Goal: Task Accomplishment & Management: Use online tool/utility

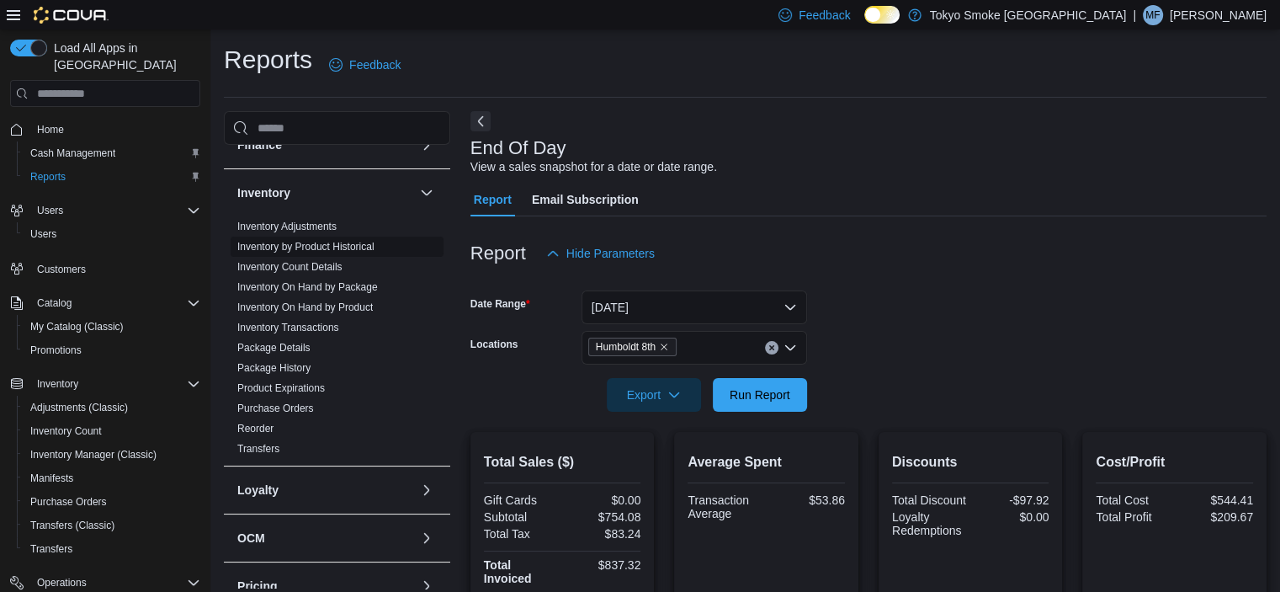
scroll to position [421, 0]
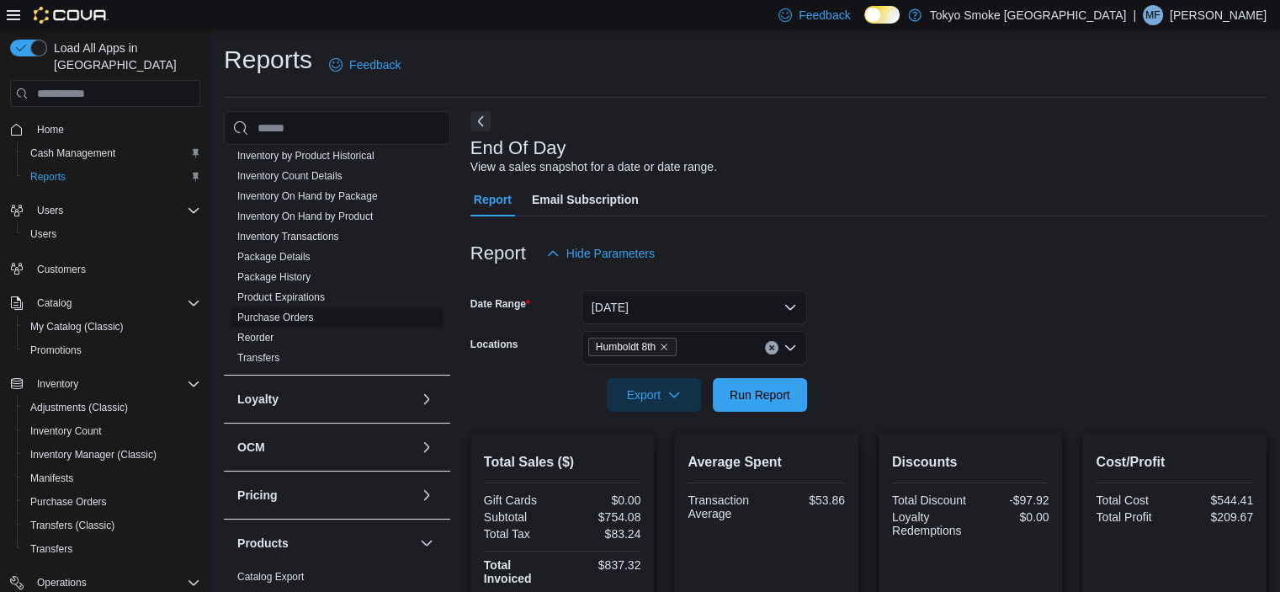
click at [289, 316] on link "Purchase Orders" at bounding box center [275, 317] width 77 height 12
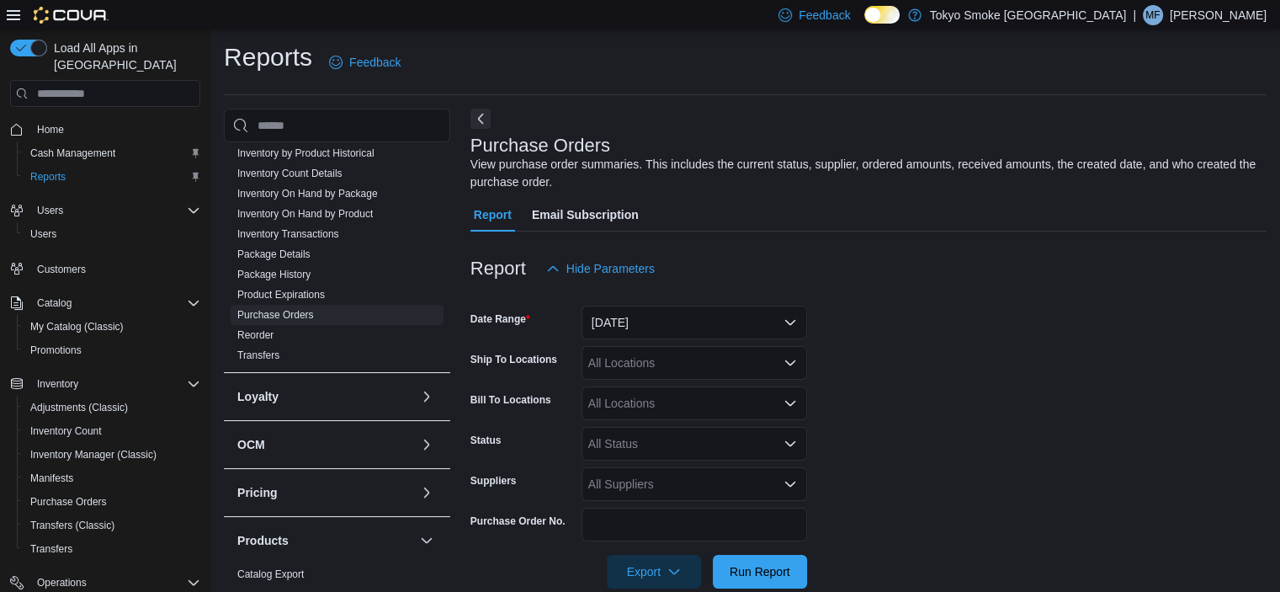
scroll to position [33, 0]
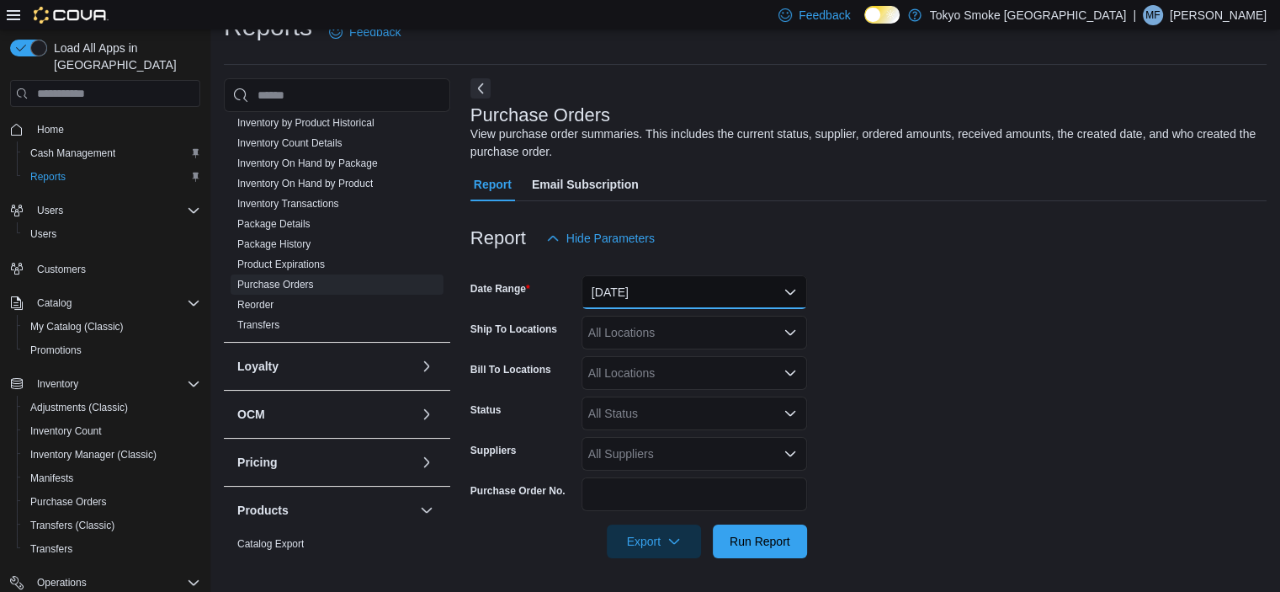
drag, startPoint x: 693, startPoint y: 282, endPoint x: 694, endPoint y: 272, distance: 10.1
click at [693, 274] on form "Date Range Yesterday Ship To Locations All Locations Bill To Locations All Loca…" at bounding box center [868, 406] width 796 height 303
click at [782, 293] on button "Yesterday" at bounding box center [695, 292] width 226 height 34
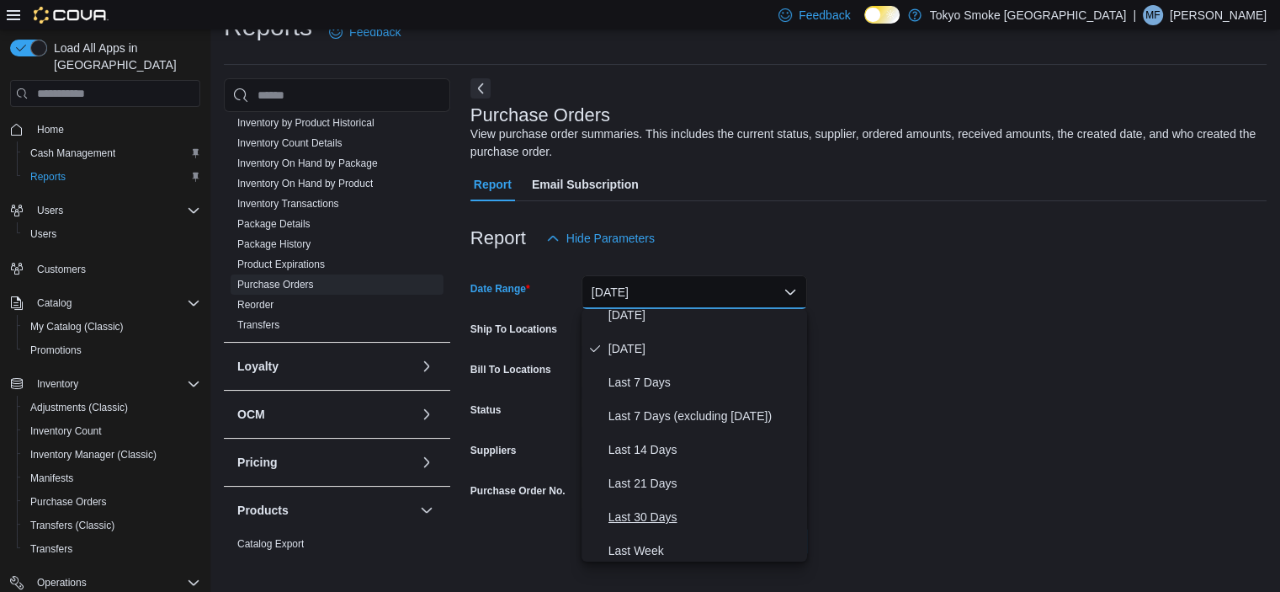
scroll to position [84, 0]
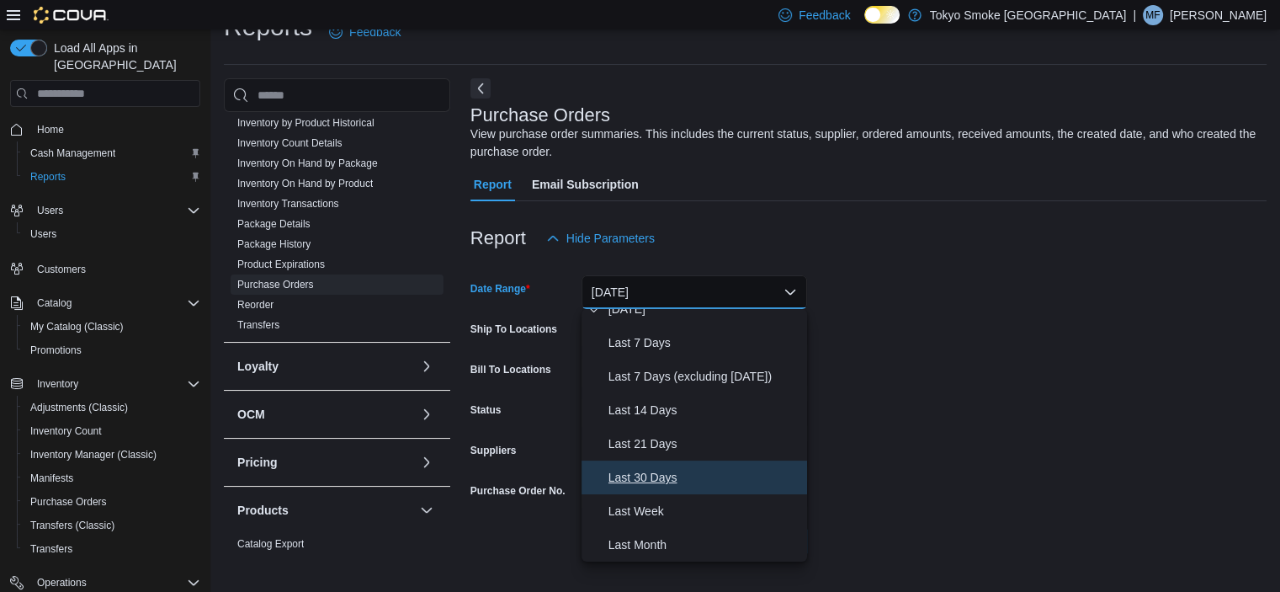
click at [653, 470] on span "Last 30 Days" at bounding box center [704, 477] width 192 height 20
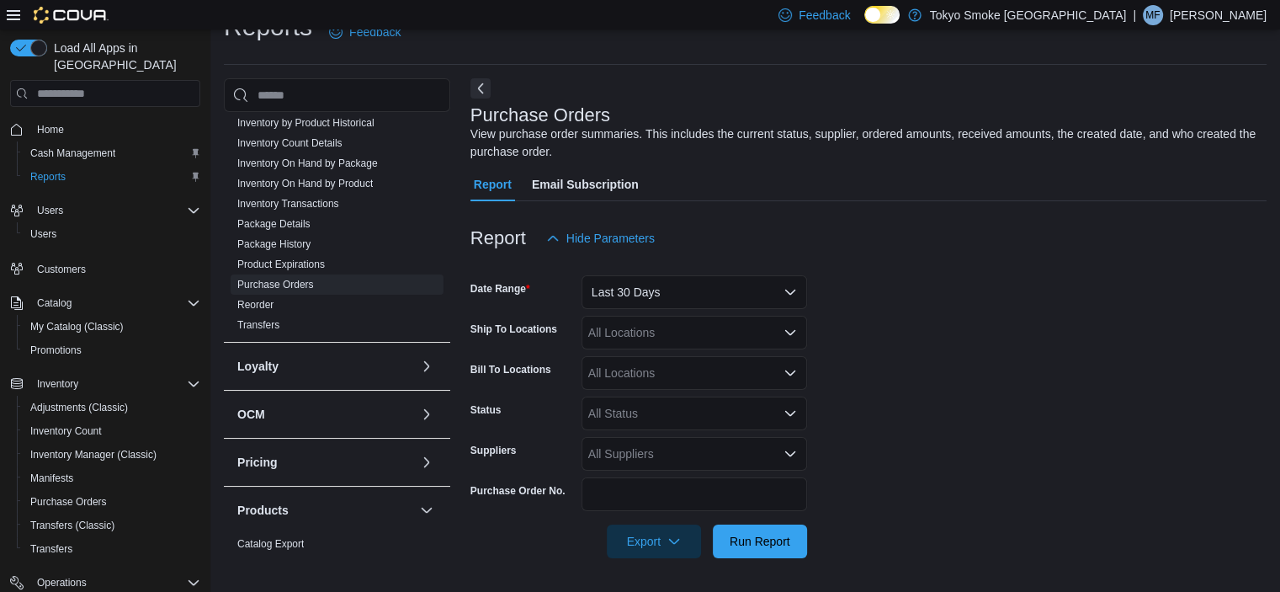
click at [951, 295] on form "Date Range Last 30 Days Ship To Locations All Locations Bill To Locations All L…" at bounding box center [868, 406] width 796 height 303
click at [675, 336] on div "All Locations" at bounding box center [695, 333] width 226 height 34
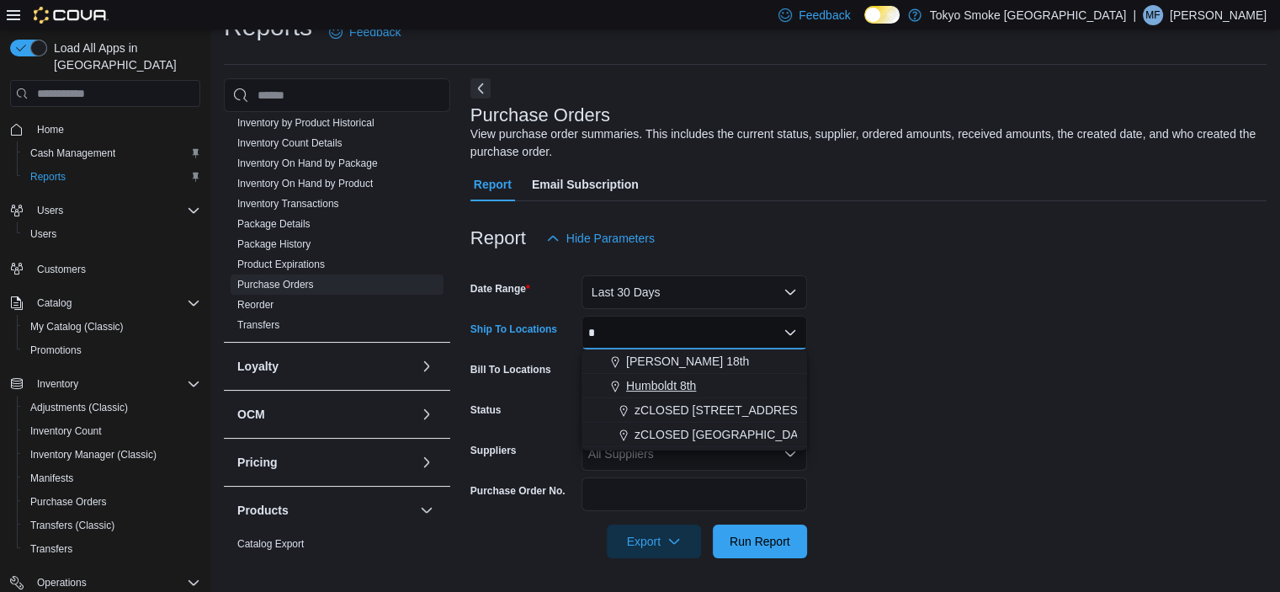
type input "*"
click at [658, 380] on span "Humboldt 8th" at bounding box center [661, 385] width 70 height 17
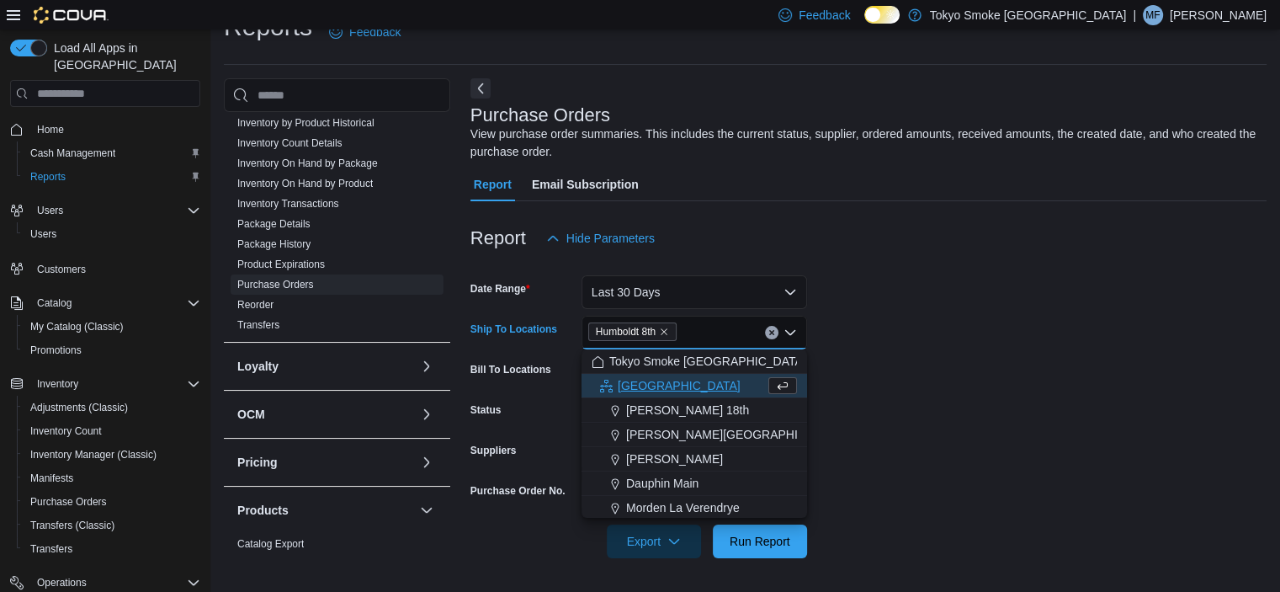
click at [901, 339] on form "Date Range Last 30 Days Ship To Locations Humboldt 8th Combo box. Selected. Hum…" at bounding box center [868, 406] width 796 height 303
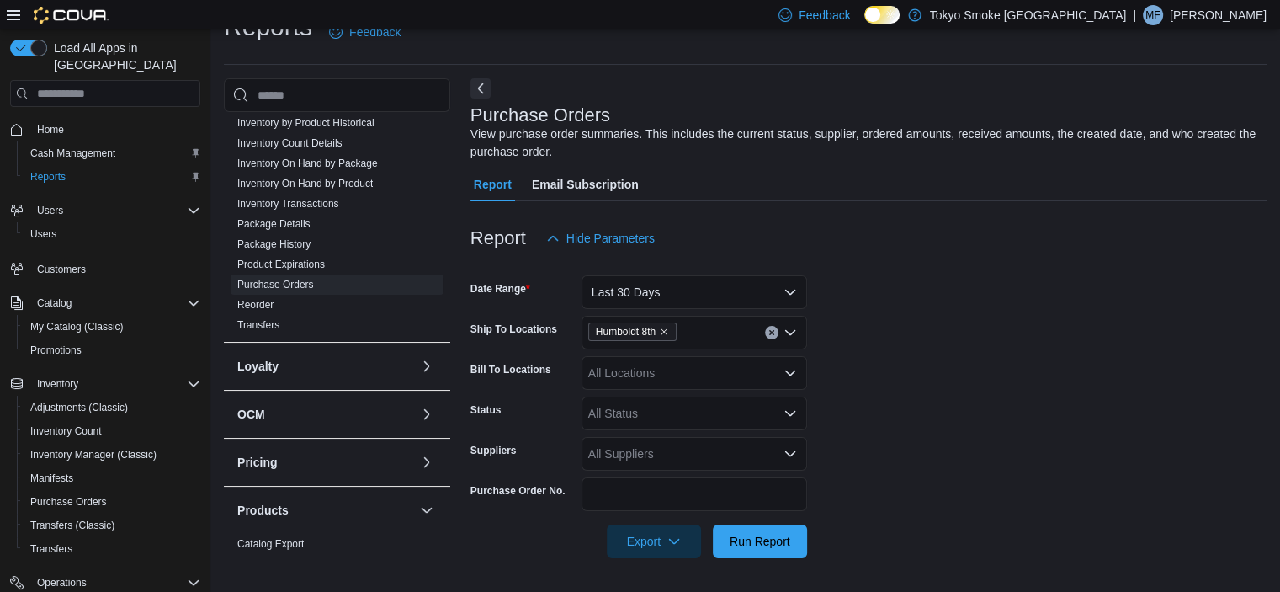
click at [634, 412] on div "All Status" at bounding box center [695, 413] width 226 height 34
click at [628, 282] on span "Submitted" at bounding box center [694, 281] width 205 height 17
click at [976, 359] on form "Date Range Last 30 Days Ship To Locations Humboldt 8th Bill To Locations All Lo…" at bounding box center [868, 406] width 796 height 303
click at [758, 543] on span "Run Report" at bounding box center [760, 540] width 61 height 17
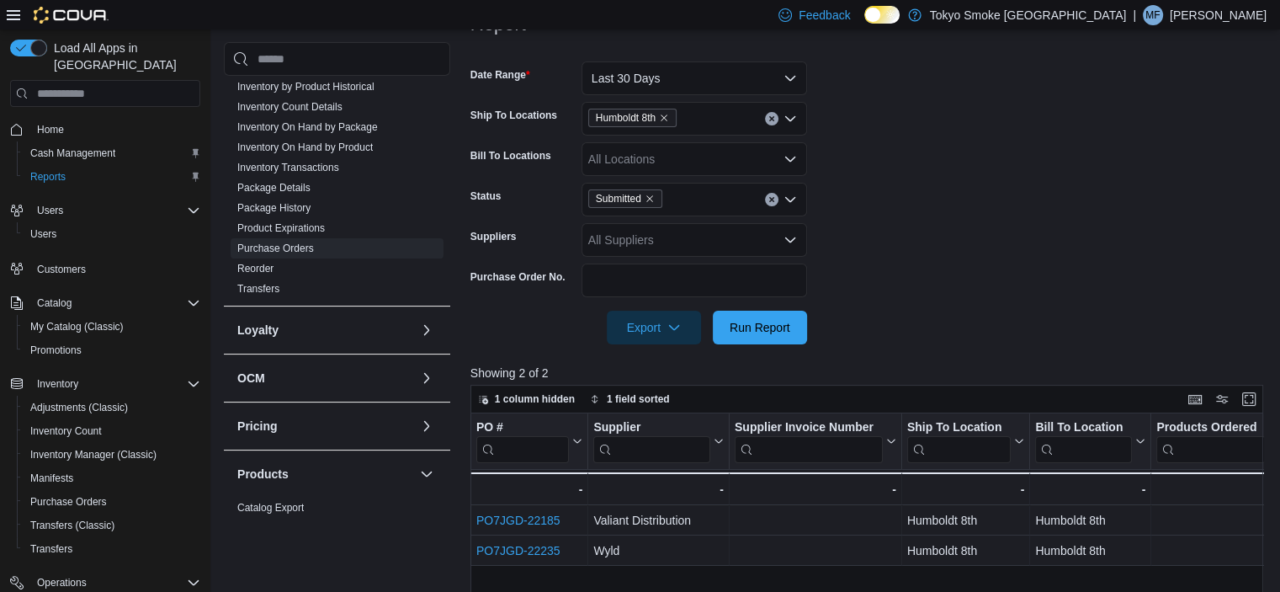
scroll to position [285, 0]
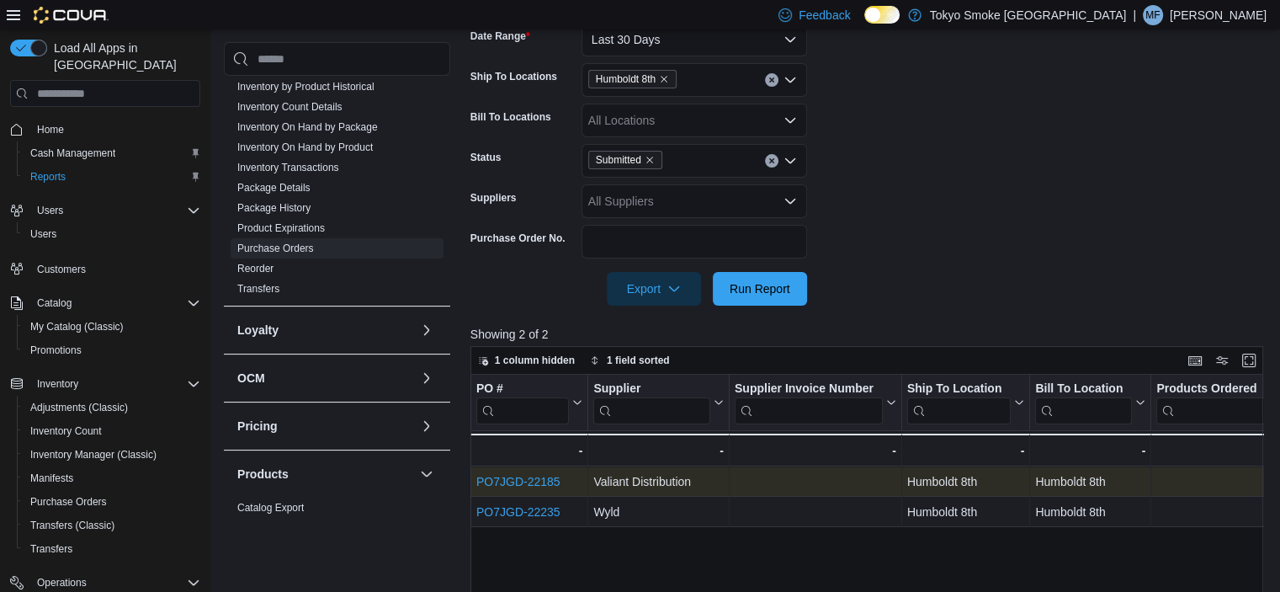
click at [532, 481] on link "PO7JGD-22185" at bounding box center [518, 481] width 84 height 13
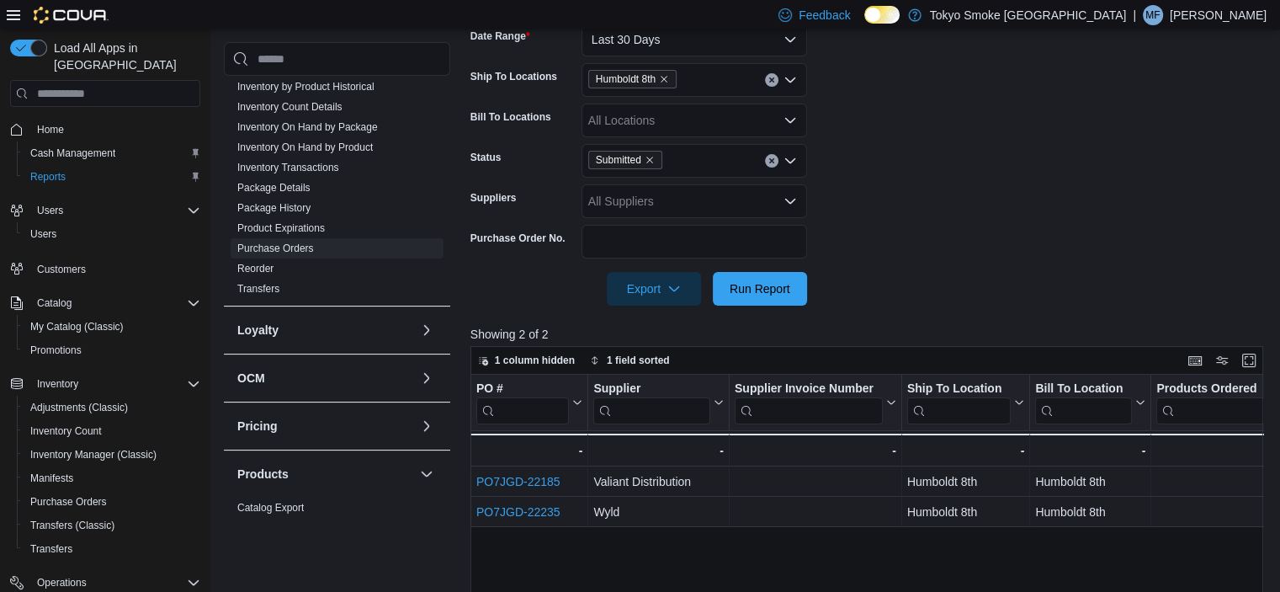
scroll to position [201, 0]
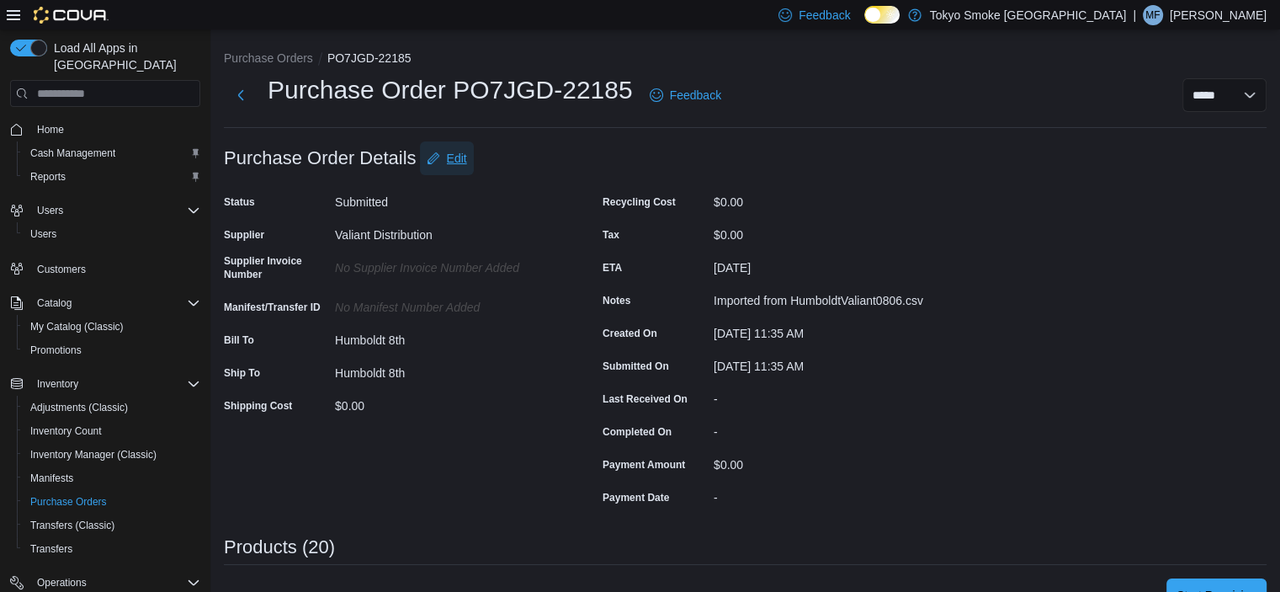
click at [449, 157] on span "Edit" at bounding box center [457, 158] width 20 height 17
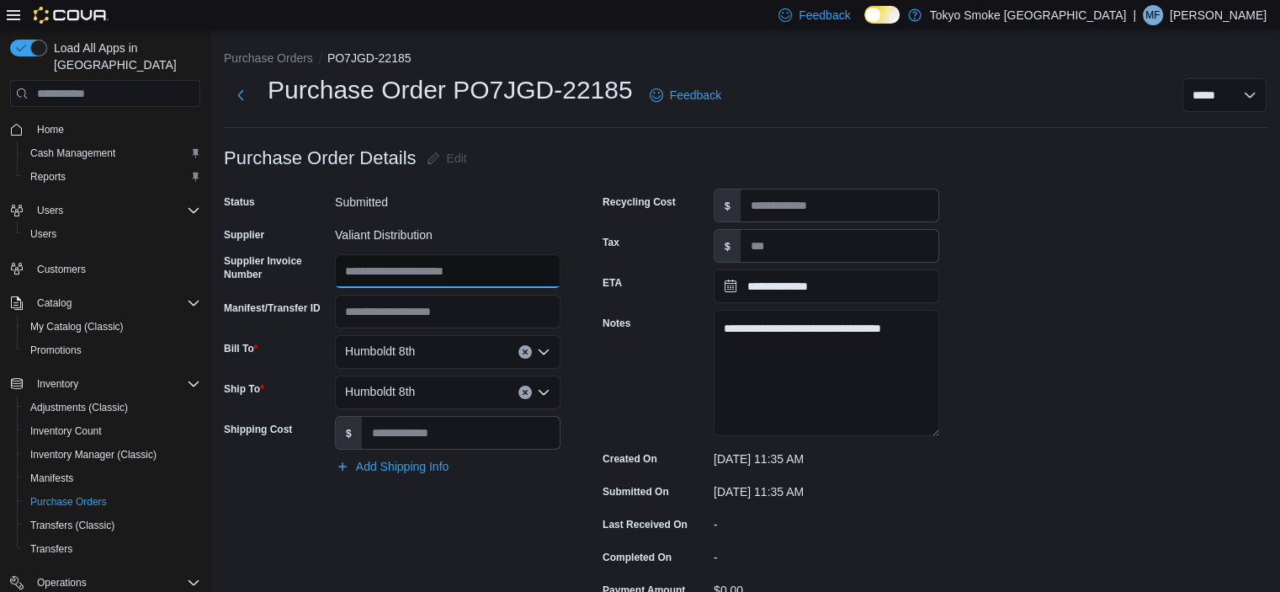
click at [425, 278] on input "Supplier Invoice Number" at bounding box center [448, 271] width 226 height 34
type input "********"
click at [563, 189] on div "**********" at bounding box center [581, 412] width 715 height 447
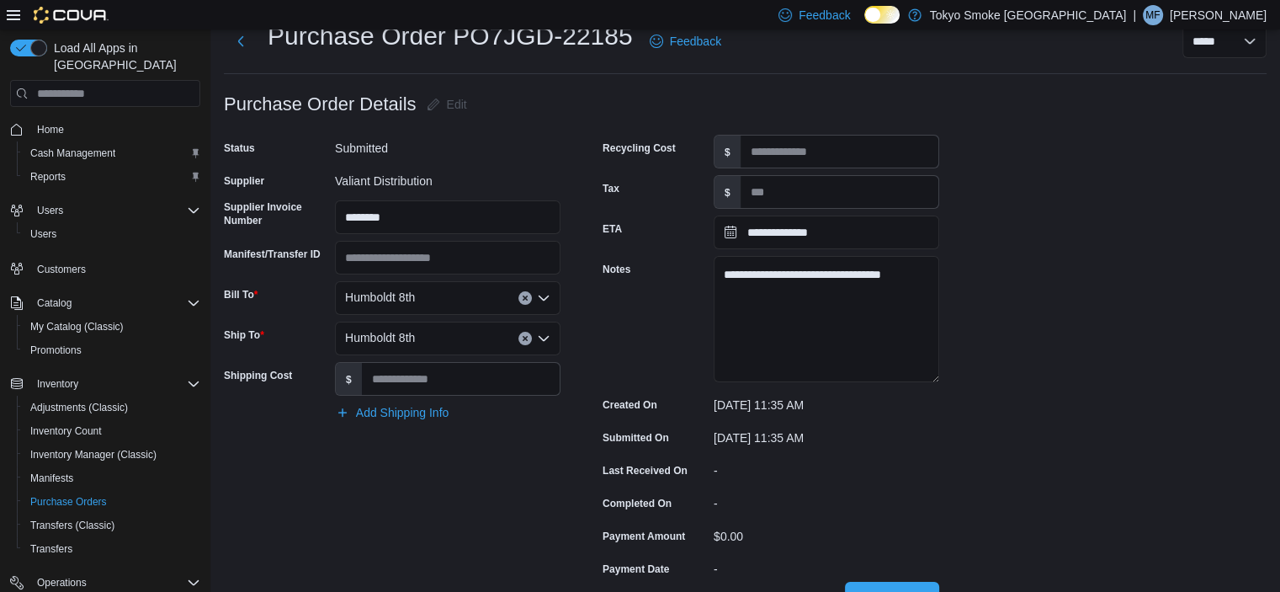
scroll to position [84, 0]
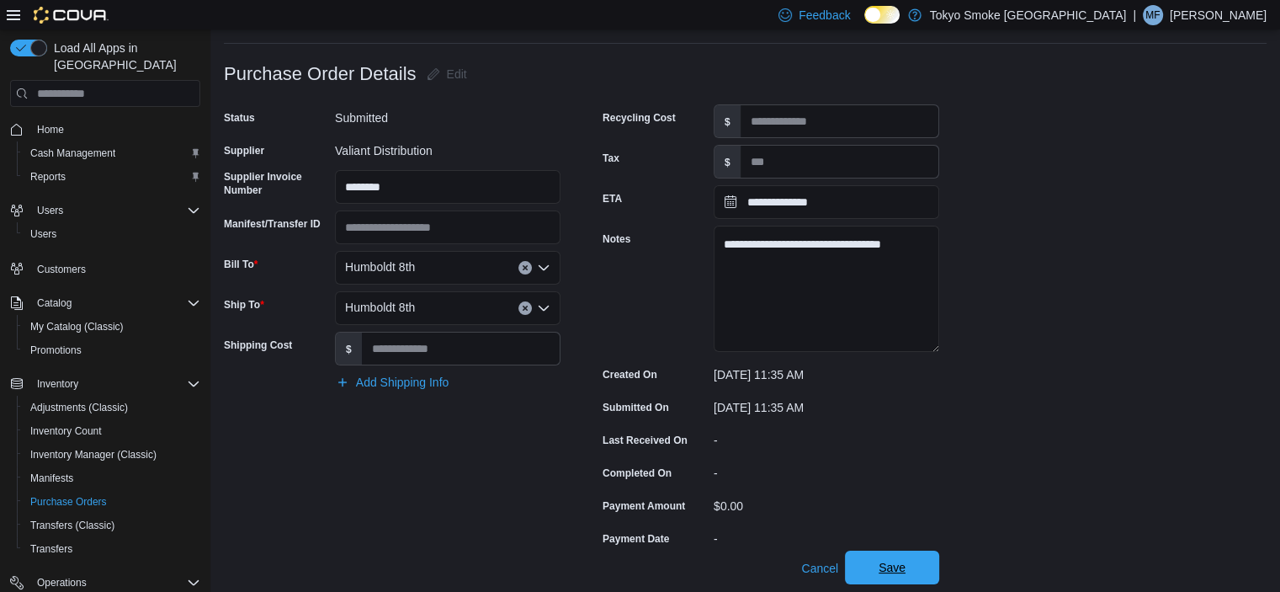
click at [900, 559] on span "Save" at bounding box center [892, 567] width 74 height 34
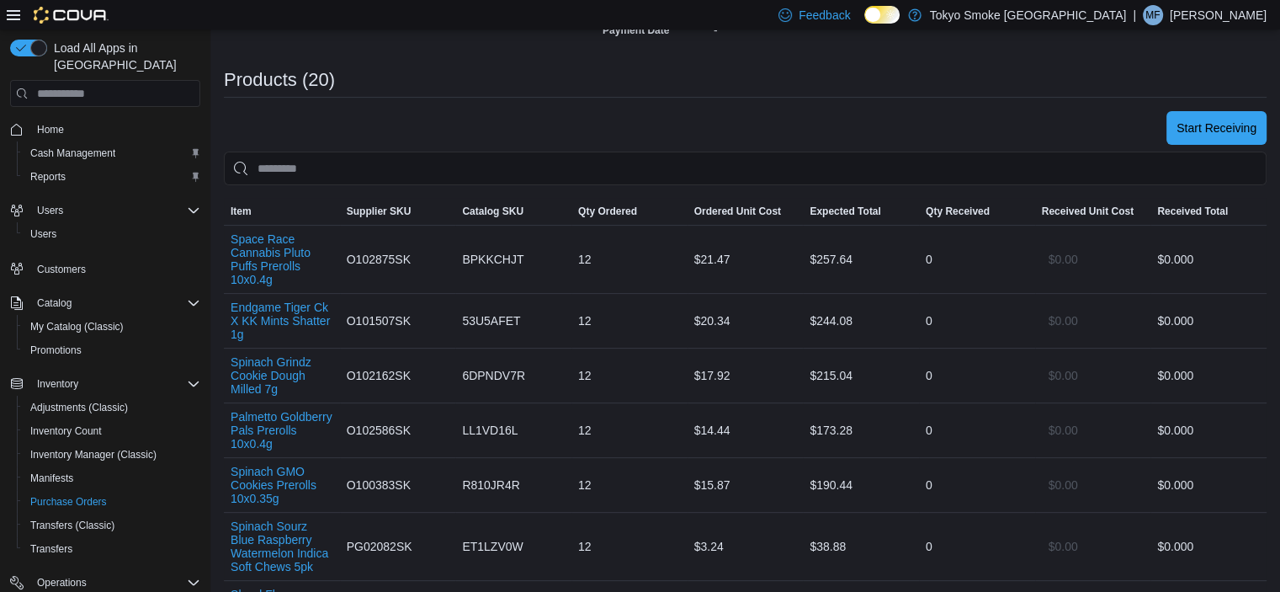
scroll to position [421, 0]
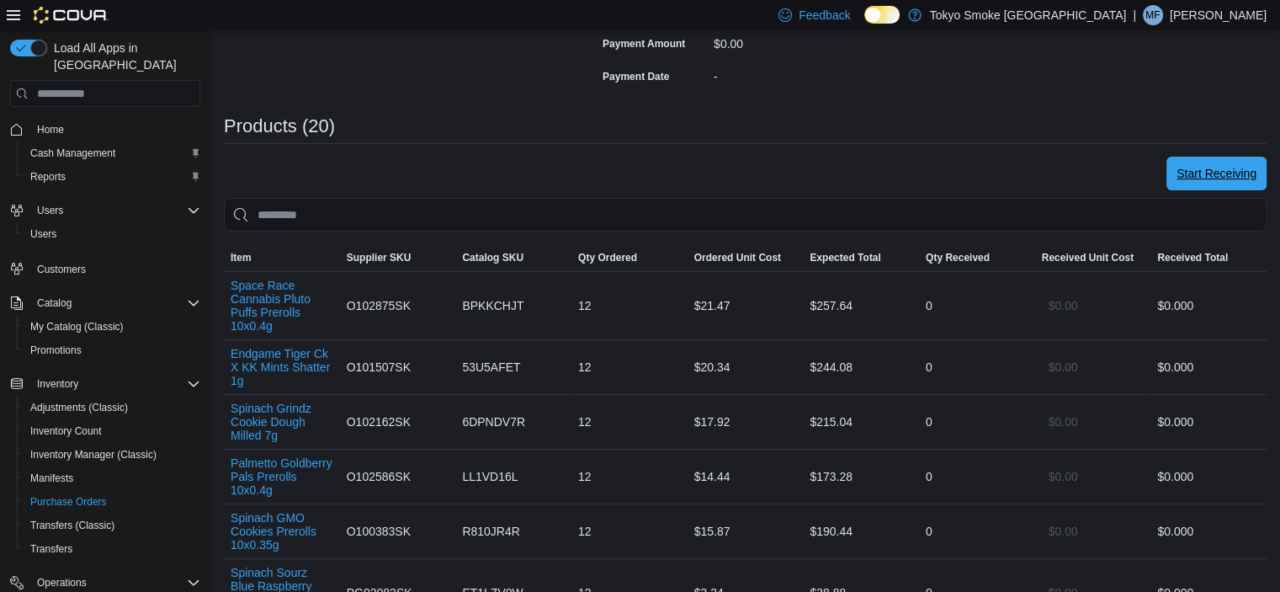
click at [1236, 173] on span "Start Receiving" at bounding box center [1217, 173] width 80 height 17
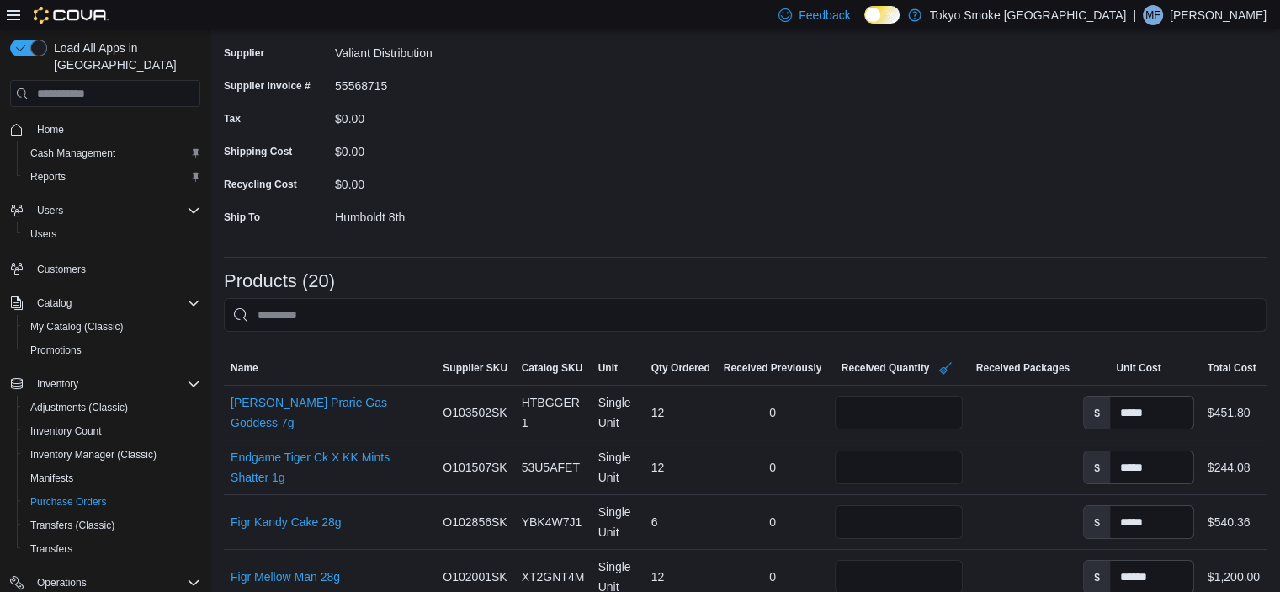
scroll to position [252, 0]
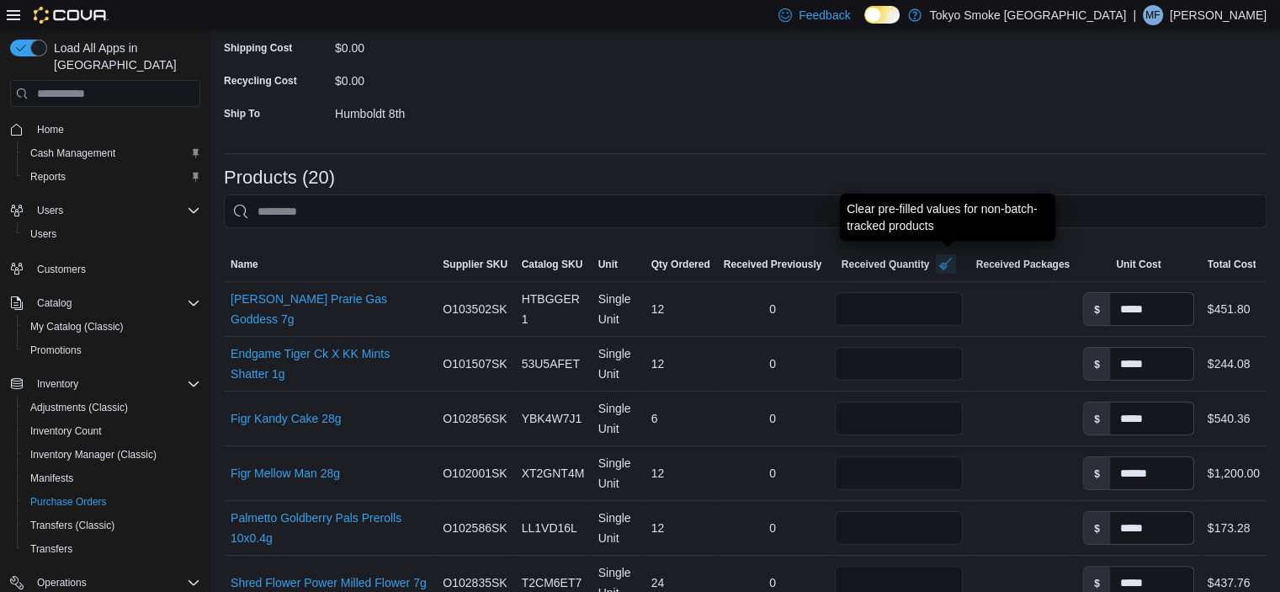
click at [947, 266] on button "button" at bounding box center [946, 263] width 20 height 20
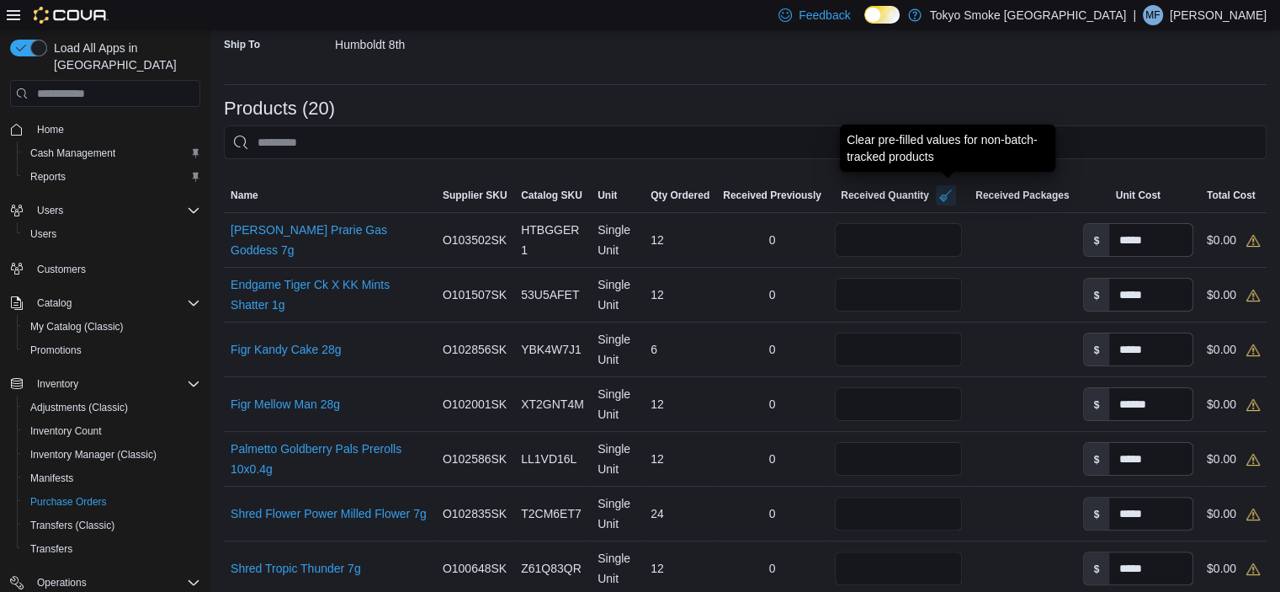
scroll to position [421, 0]
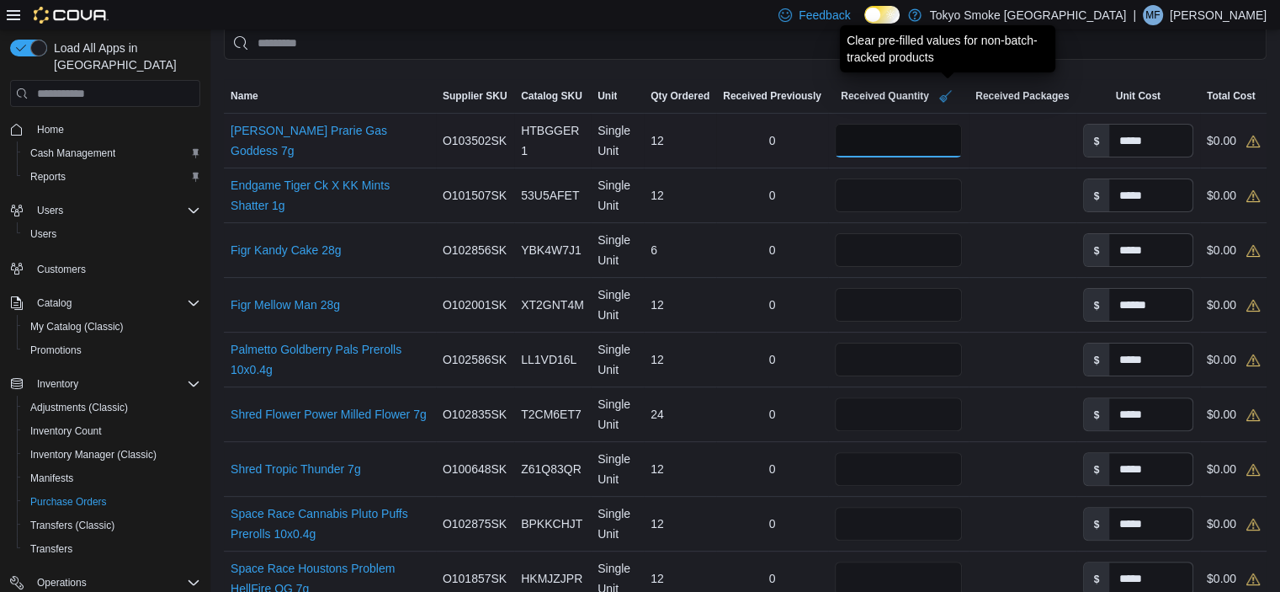
click at [838, 141] on input "number" at bounding box center [898, 141] width 127 height 34
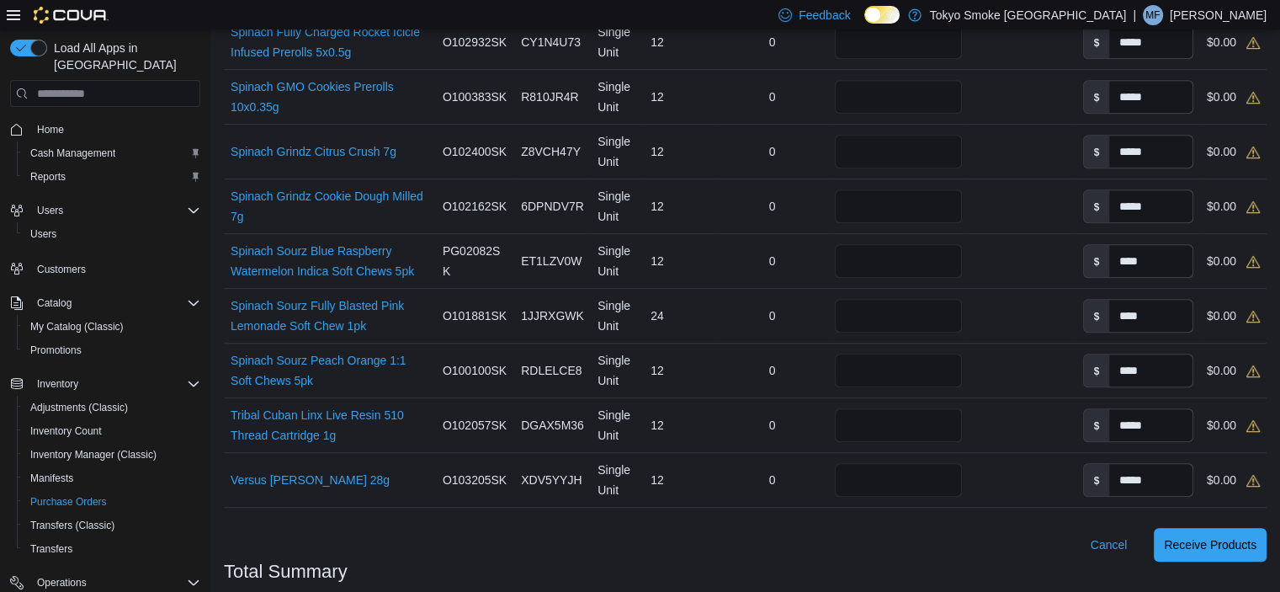
scroll to position [1178, 0]
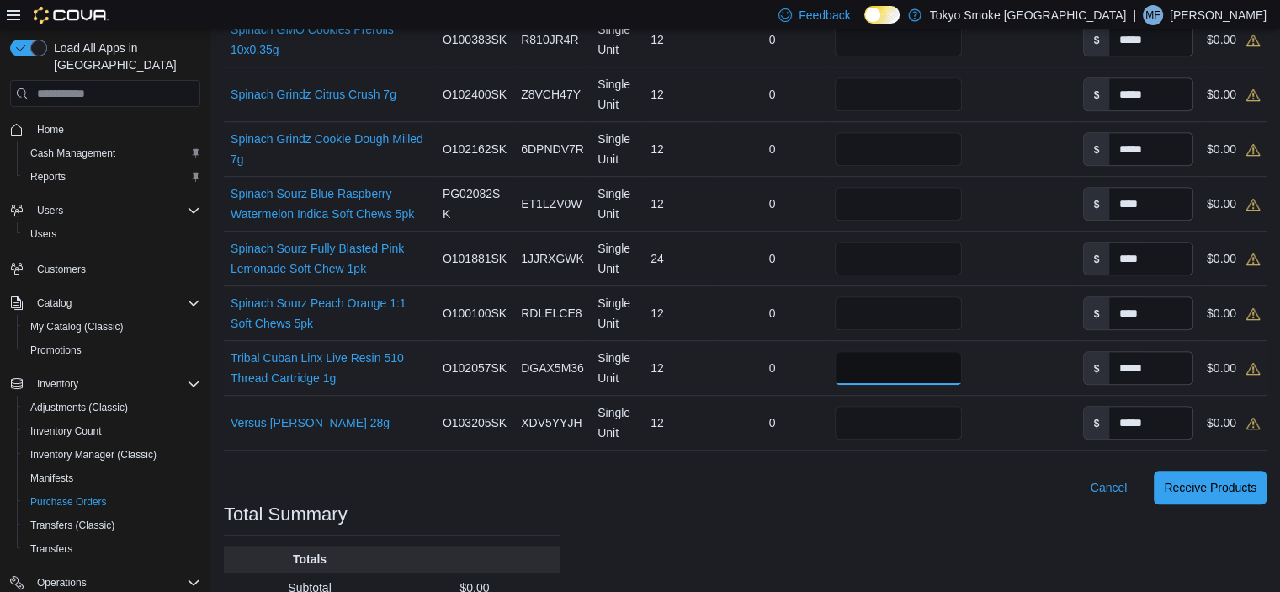
click at [871, 371] on input "number" at bounding box center [898, 368] width 127 height 34
type input "**"
click at [1000, 363] on div at bounding box center [1022, 367] width 107 height 13
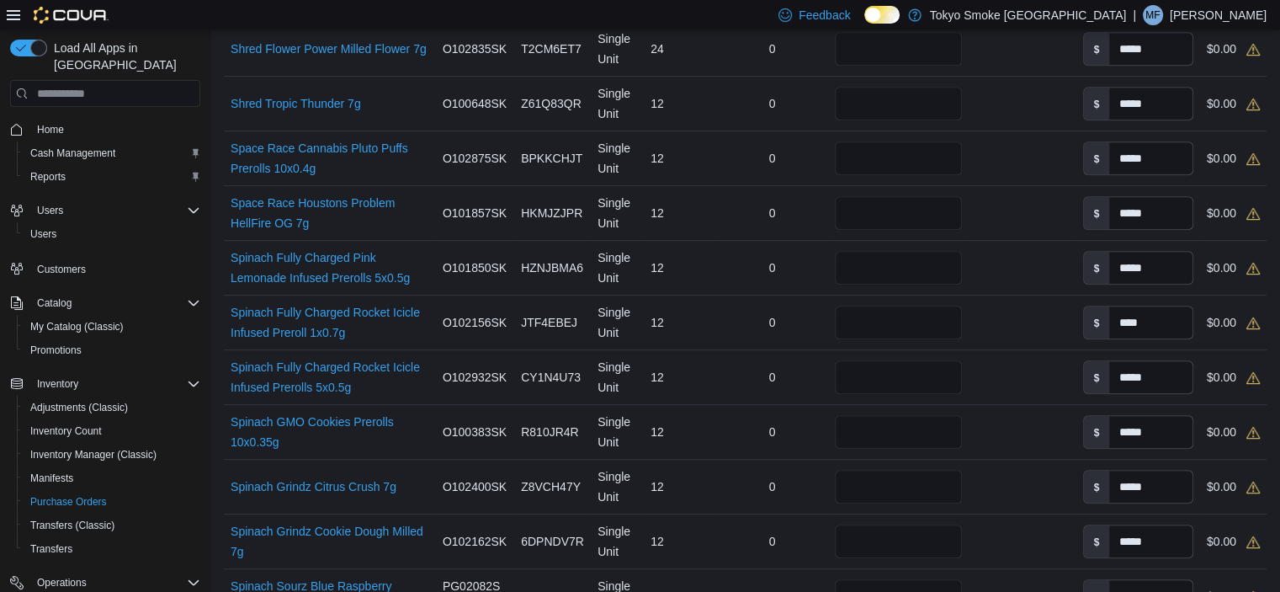
scroll to position [757, 0]
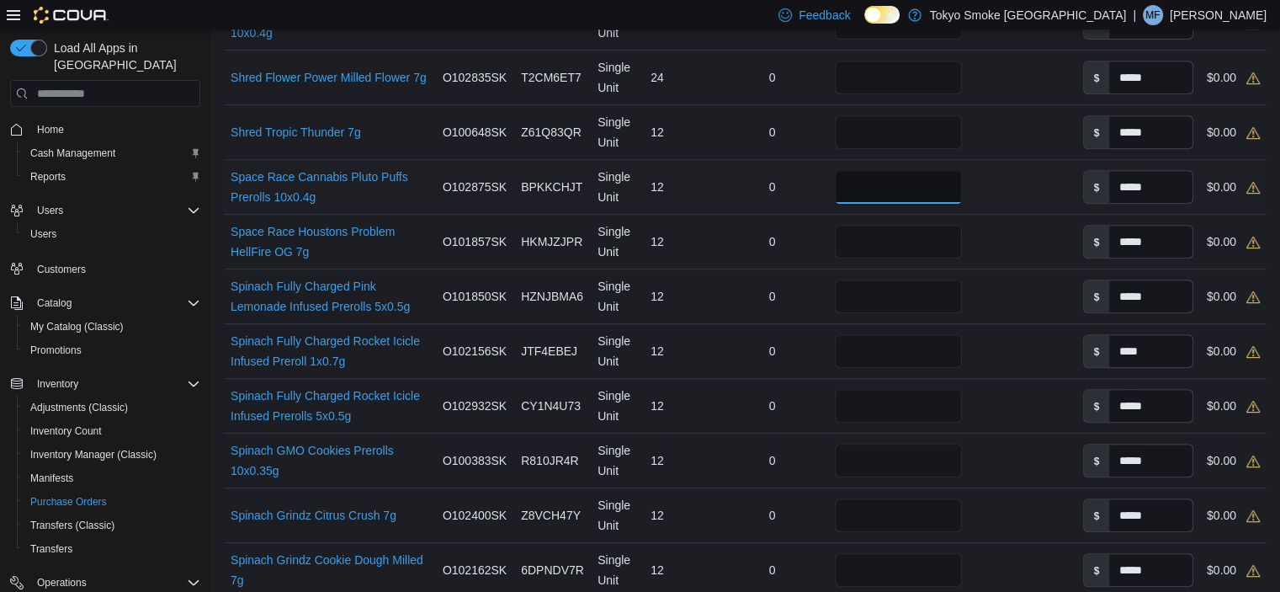
click at [873, 193] on input "number" at bounding box center [898, 187] width 127 height 34
type input "**"
click at [1010, 199] on td "Received Packages" at bounding box center [1022, 187] width 107 height 55
click at [878, 245] on input "number" at bounding box center [898, 242] width 127 height 34
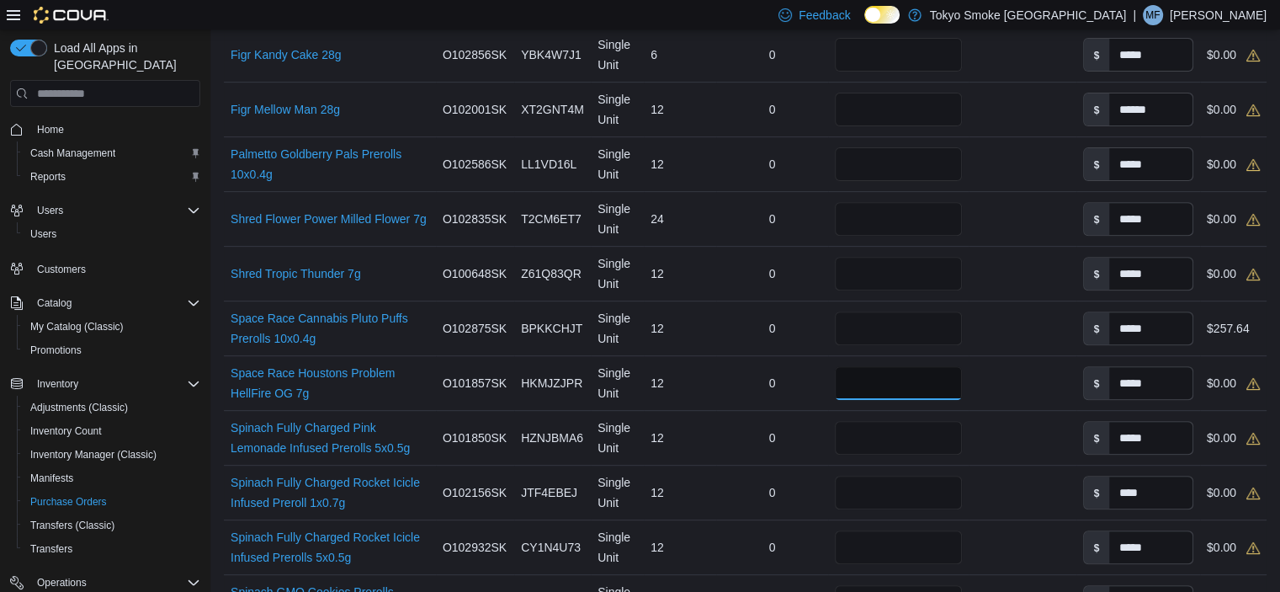
scroll to position [589, 0]
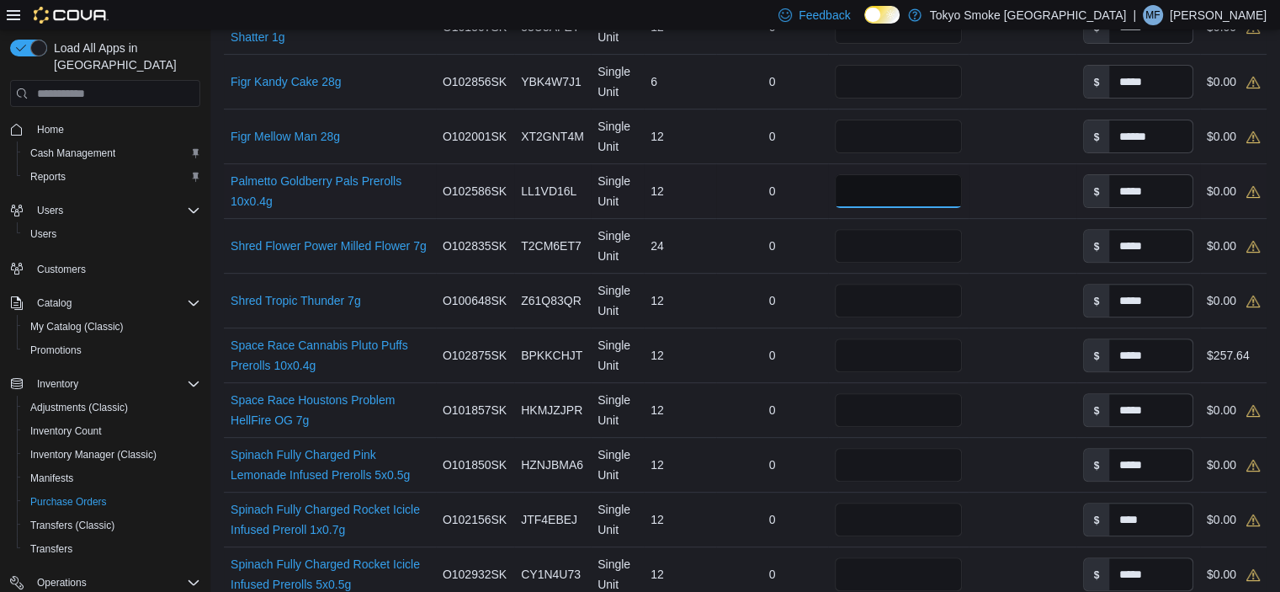
click at [845, 183] on input "number" at bounding box center [898, 191] width 127 height 34
type input "**"
click at [991, 195] on div at bounding box center [1022, 190] width 107 height 13
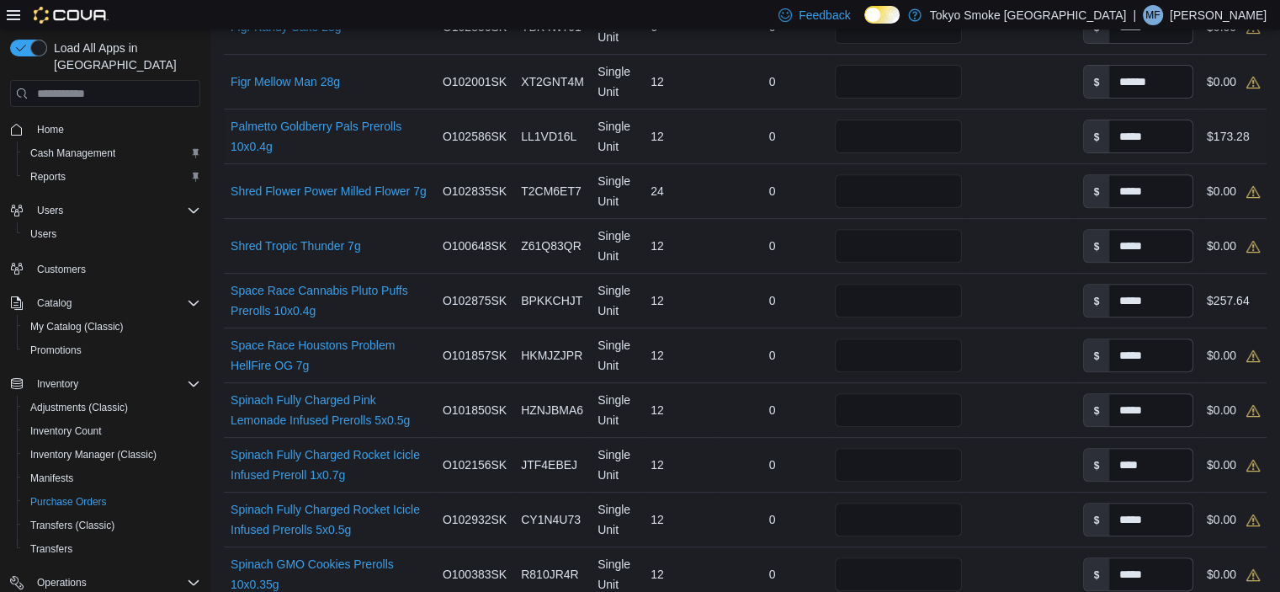
scroll to position [673, 0]
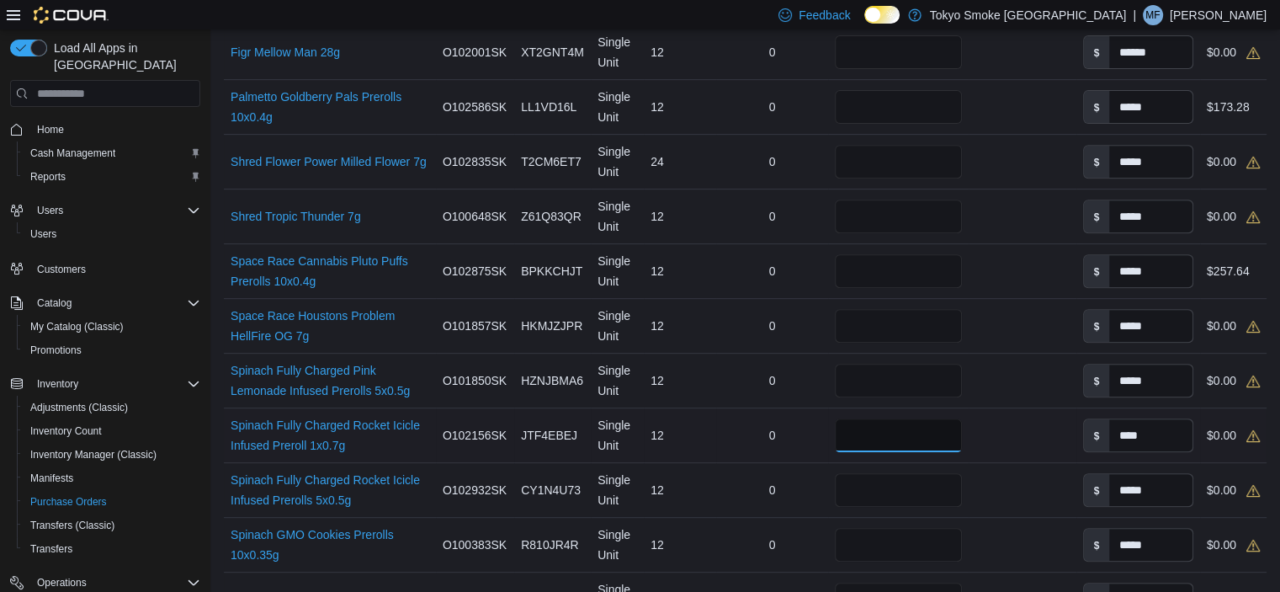
click at [876, 433] on input "number" at bounding box center [898, 435] width 127 height 34
click at [892, 486] on input "number" at bounding box center [898, 490] width 127 height 34
type input "**"
click at [1031, 495] on td "Received Packages" at bounding box center [1022, 490] width 107 height 55
click at [890, 376] on input "number" at bounding box center [898, 381] width 127 height 34
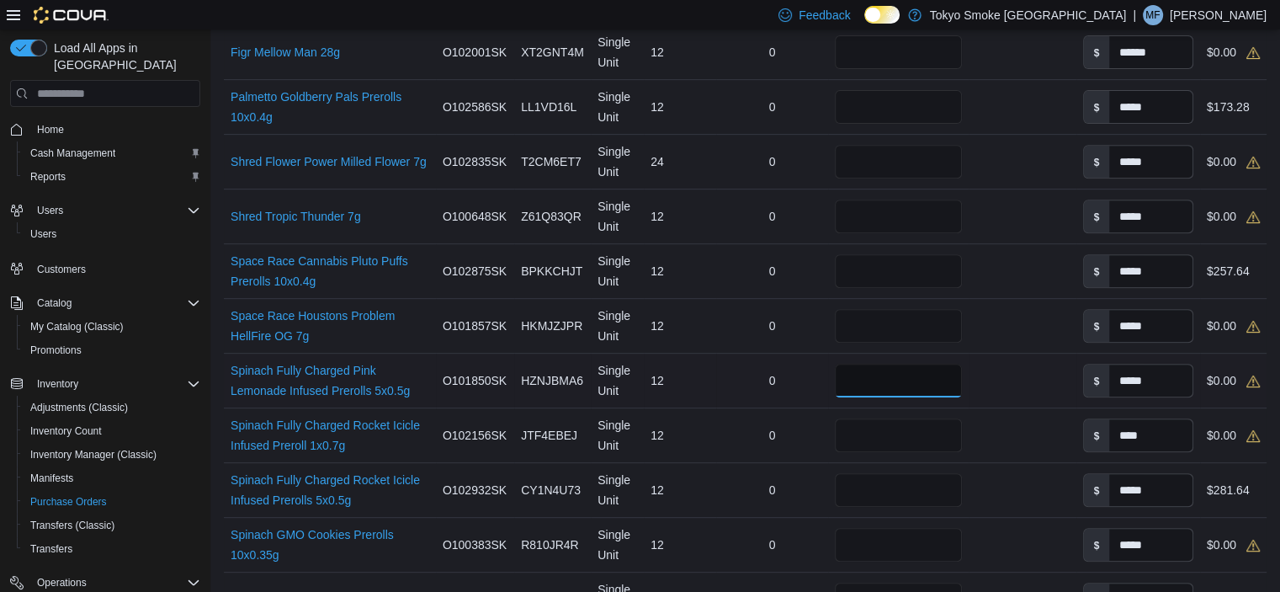
type input "**"
drag, startPoint x: 1025, startPoint y: 390, endPoint x: 1016, endPoint y: 390, distance: 9.3
click at [1020, 390] on td "Received Packages" at bounding box center [1022, 380] width 107 height 55
click at [858, 542] on input "number" at bounding box center [898, 545] width 127 height 34
type input "**"
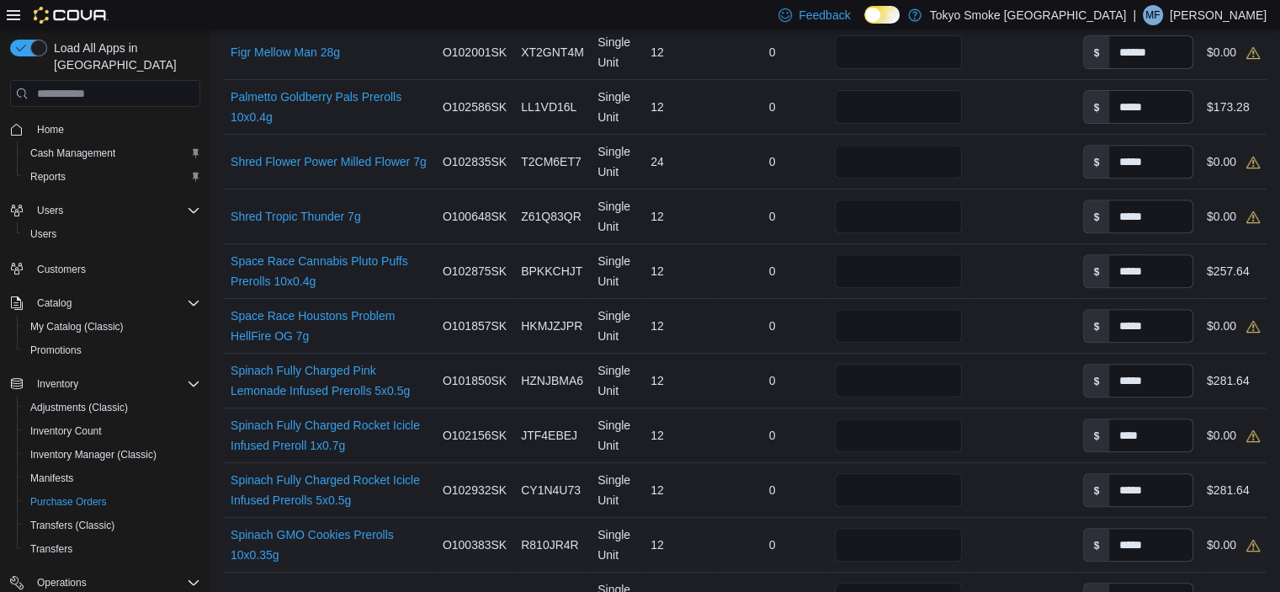
click at [1017, 555] on td "Received Packages" at bounding box center [1022, 545] width 107 height 55
click at [841, 214] on input "number" at bounding box center [898, 216] width 127 height 34
type input "**"
click at [997, 216] on div at bounding box center [1022, 216] width 107 height 13
click at [852, 156] on input "number" at bounding box center [898, 162] width 127 height 34
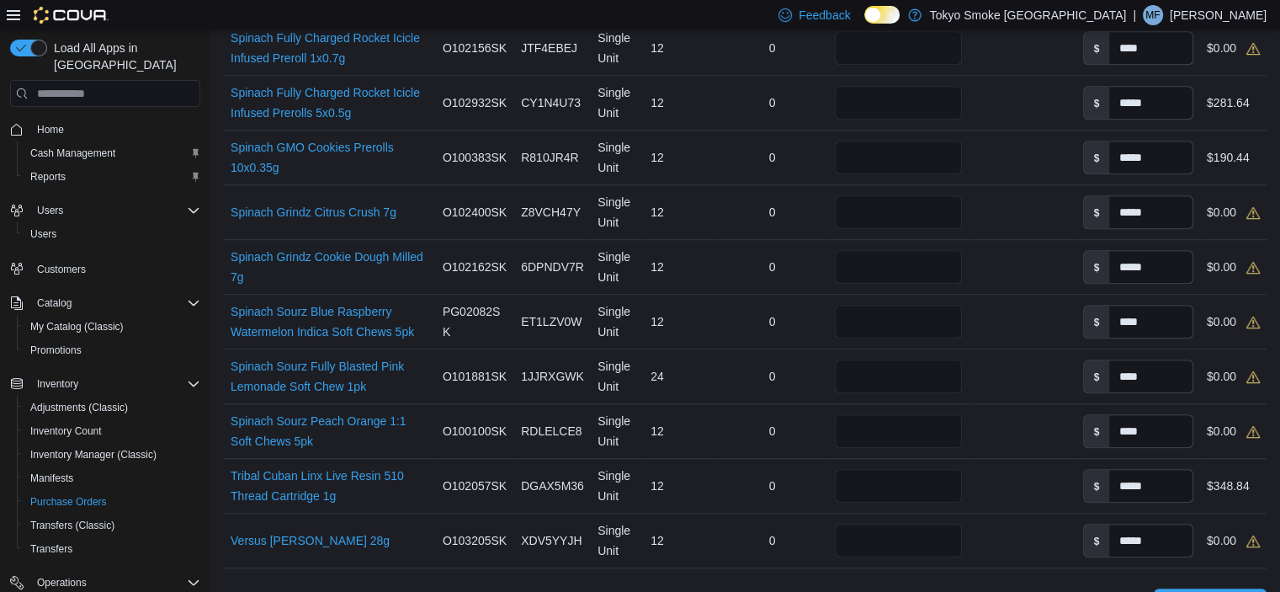
scroll to position [1094, 0]
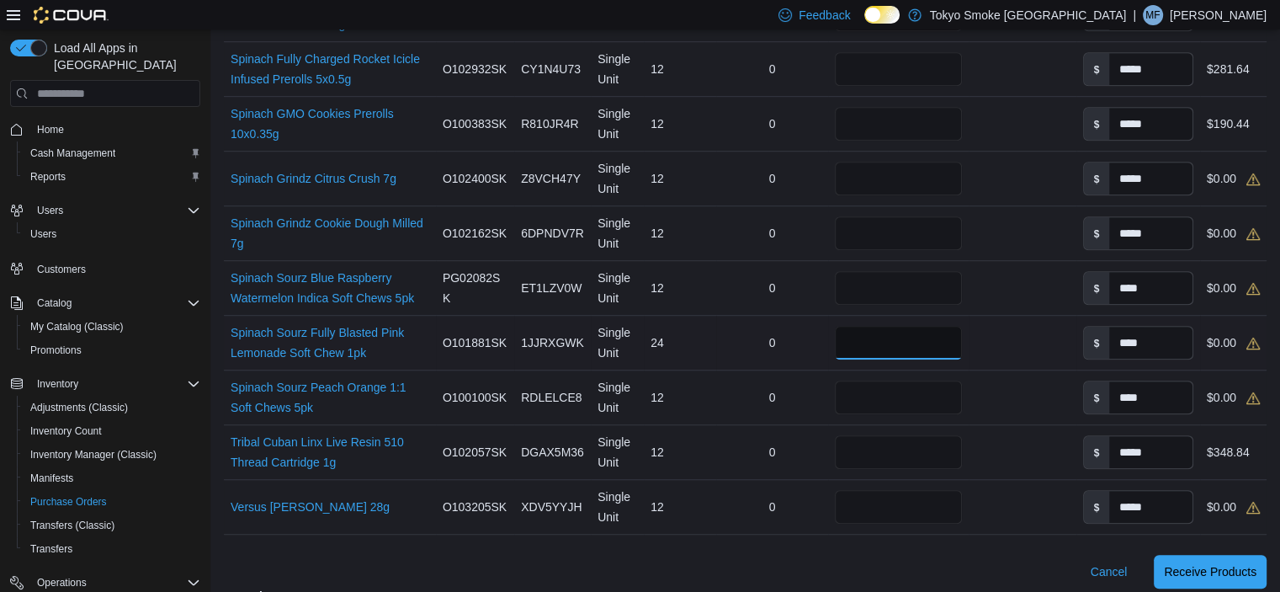
click at [895, 334] on input "number" at bounding box center [898, 343] width 127 height 34
type input "**"
click at [999, 330] on td "Received Packages" at bounding box center [1022, 343] width 107 height 55
click at [920, 390] on input "number" at bounding box center [898, 397] width 127 height 34
type input "**"
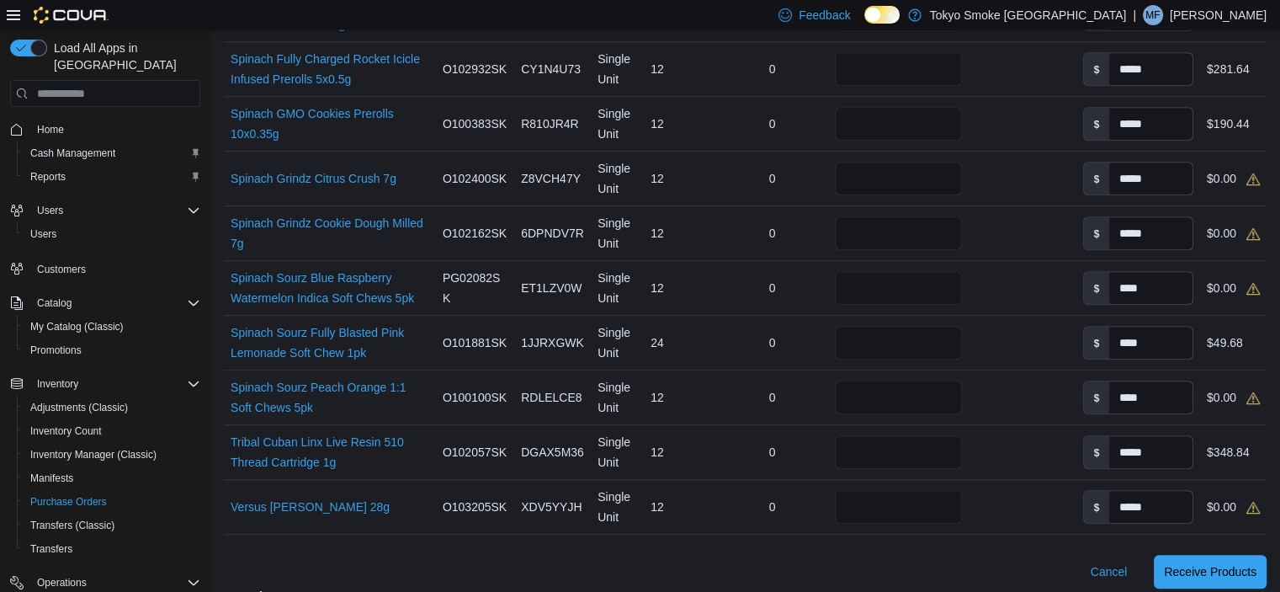
click at [1005, 396] on div at bounding box center [1022, 396] width 107 height 13
click at [935, 294] on input "number" at bounding box center [898, 288] width 127 height 34
type input "**"
click at [1049, 286] on div at bounding box center [1022, 287] width 107 height 13
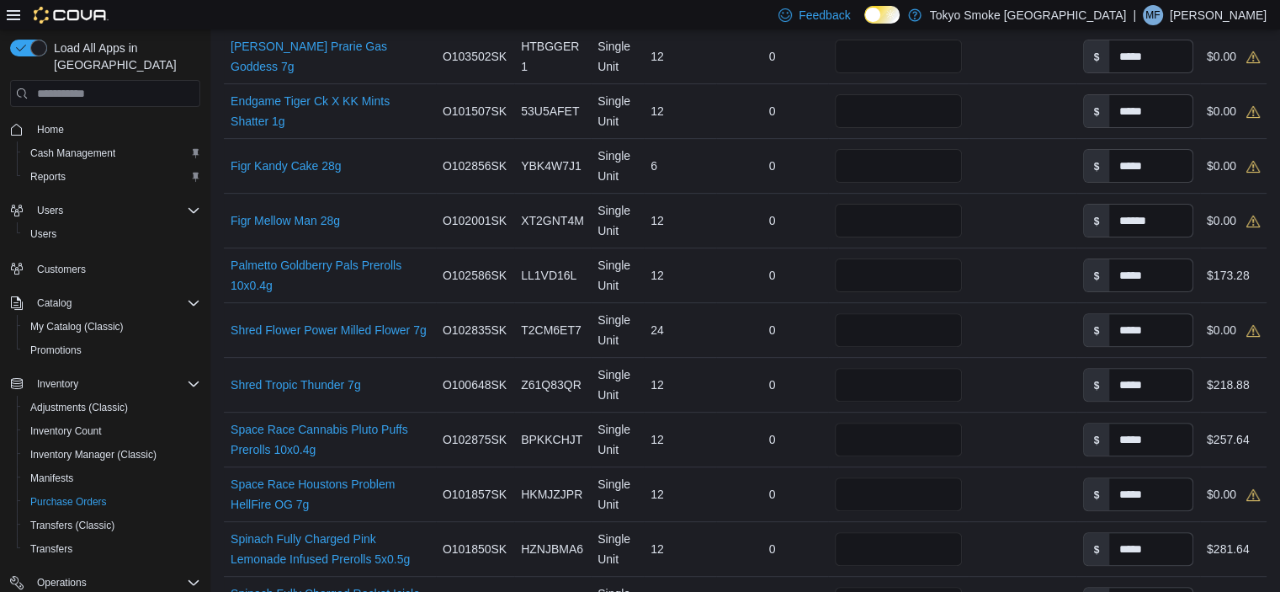
scroll to position [421, 0]
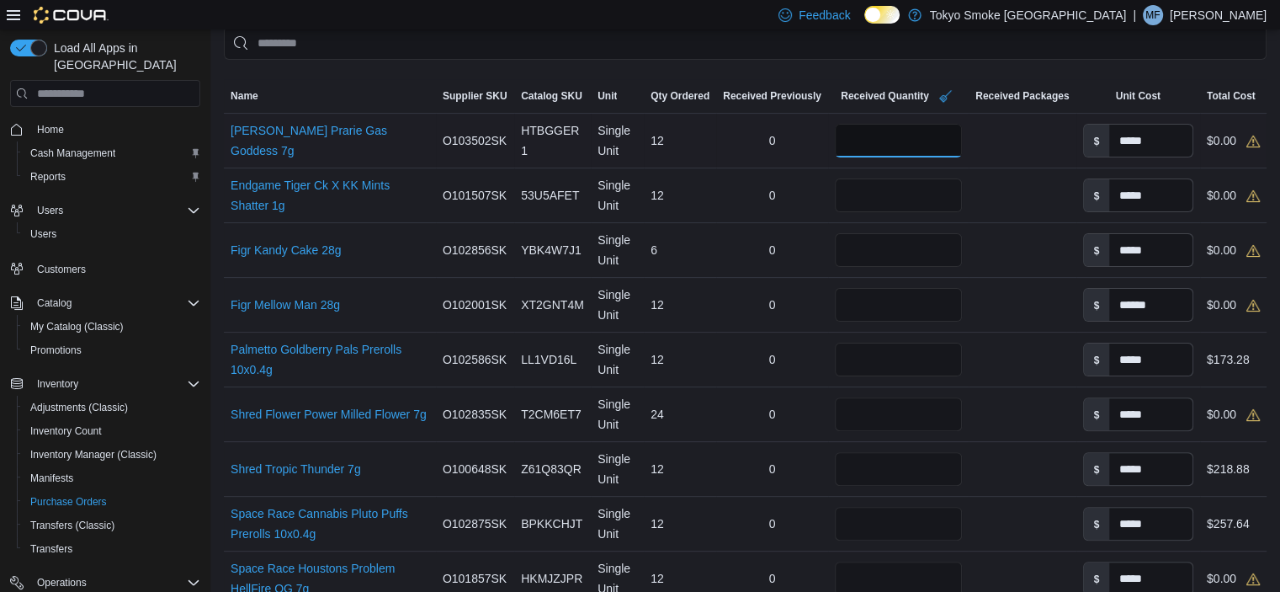
click at [875, 134] on input "number" at bounding box center [898, 141] width 127 height 34
type input "**"
click at [979, 144] on div at bounding box center [1022, 140] width 107 height 13
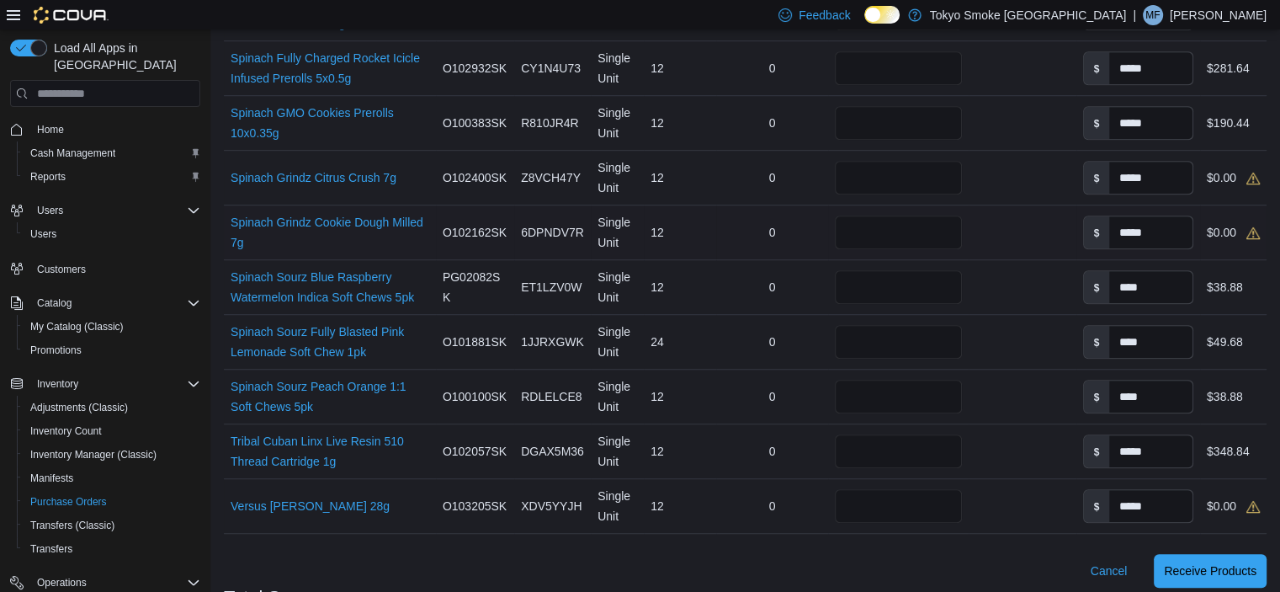
scroll to position [1178, 0]
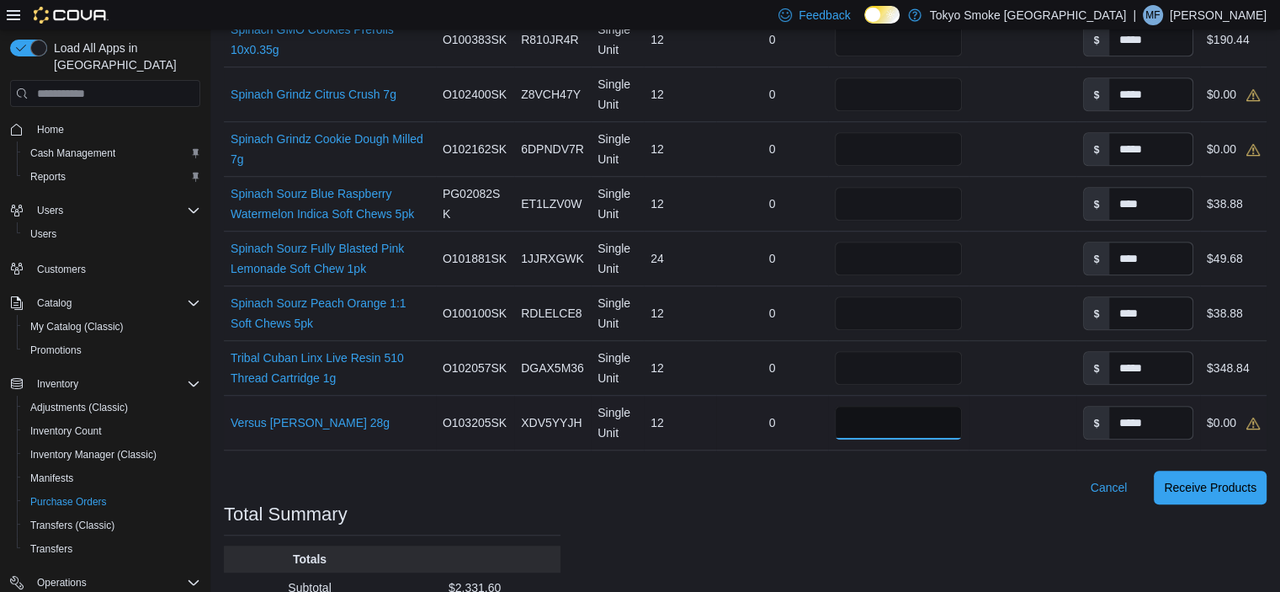
click at [872, 417] on input "number" at bounding box center [898, 423] width 127 height 34
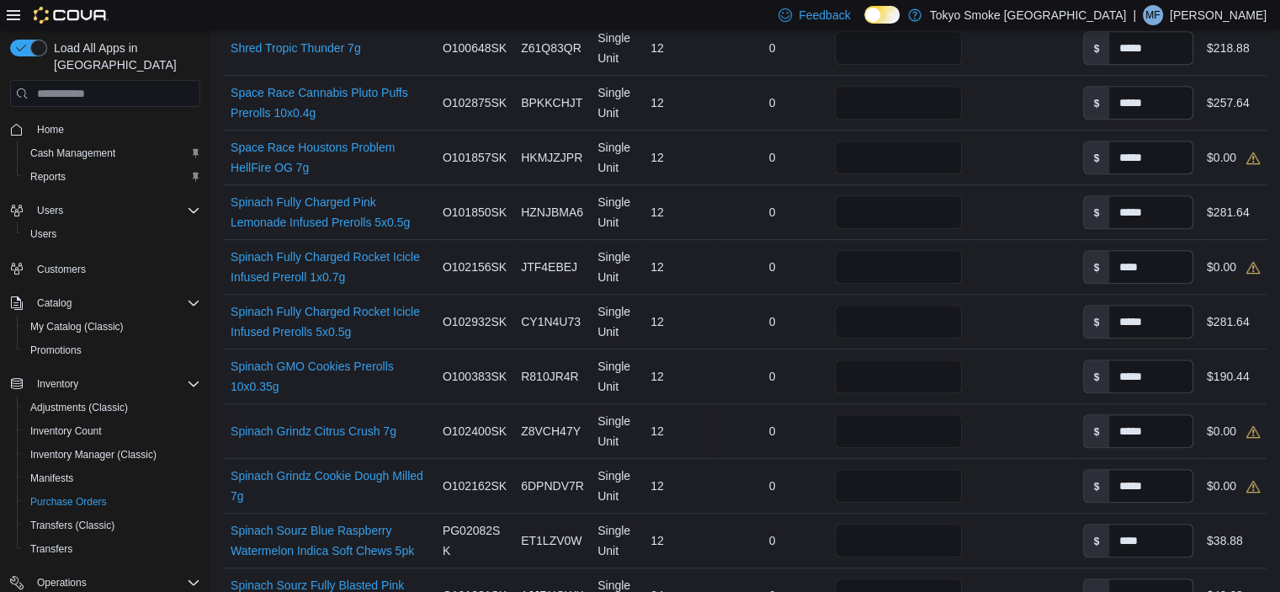
scroll to position [757, 0]
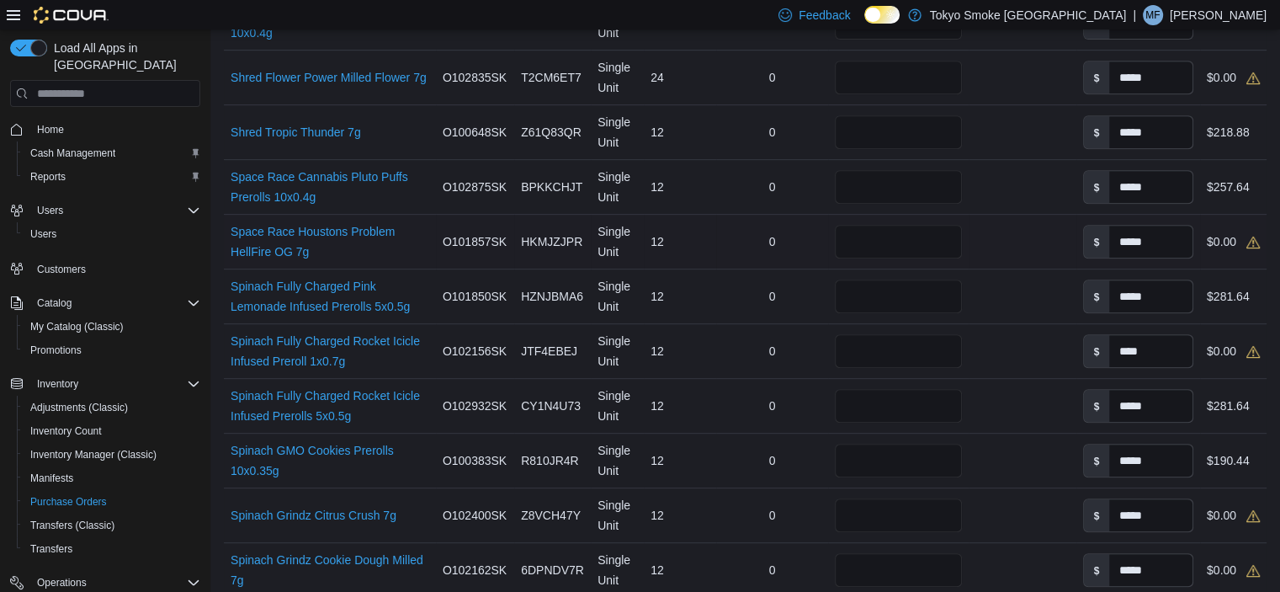
type input "**"
click at [856, 242] on input "number" at bounding box center [898, 242] width 127 height 34
type input "**"
click at [1045, 262] on td "Received Packages" at bounding box center [1022, 242] width 107 height 55
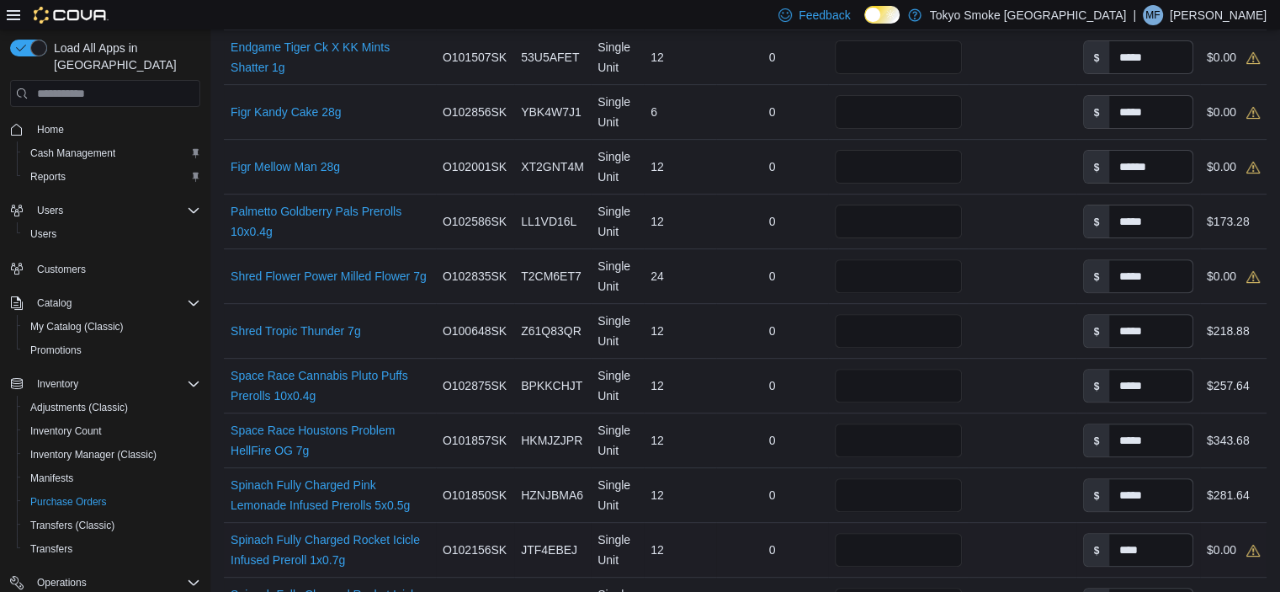
scroll to position [589, 0]
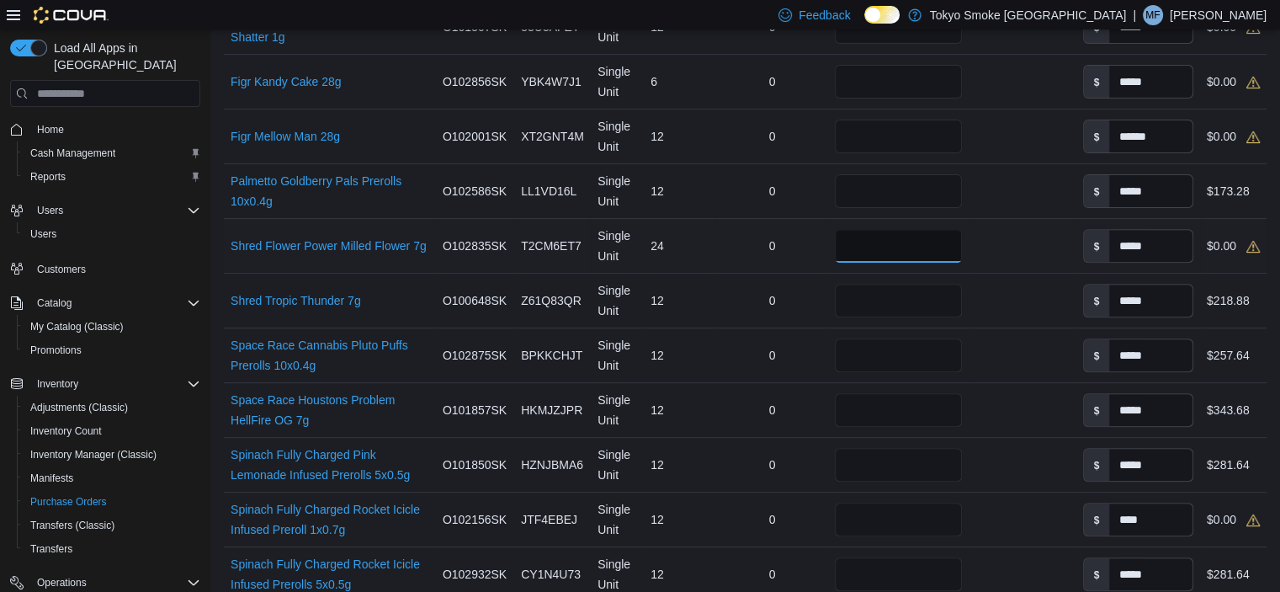
click at [861, 245] on input "number" at bounding box center [898, 246] width 127 height 34
type input "**"
click at [1037, 244] on div at bounding box center [1022, 245] width 107 height 13
click at [858, 134] on input "number" at bounding box center [898, 137] width 127 height 34
type input "**"
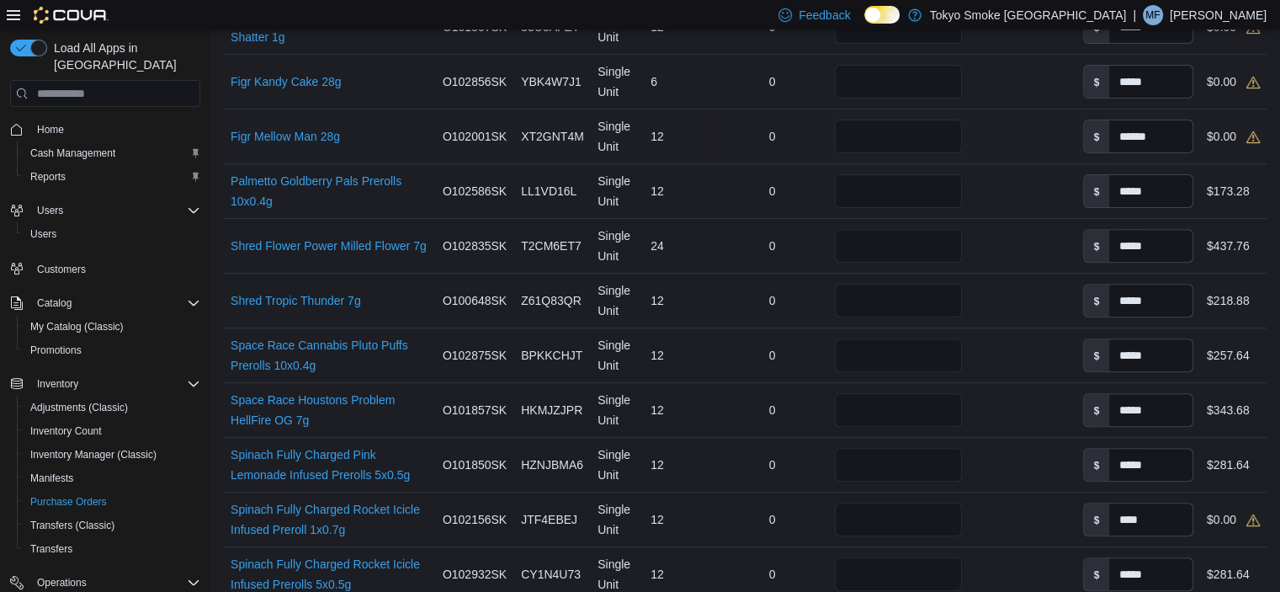
click at [1025, 145] on td "Received Packages" at bounding box center [1022, 136] width 107 height 55
click at [929, 77] on input "number" at bounding box center [898, 82] width 127 height 34
type input "*"
click at [1020, 154] on td "Received Packages" at bounding box center [1022, 136] width 107 height 55
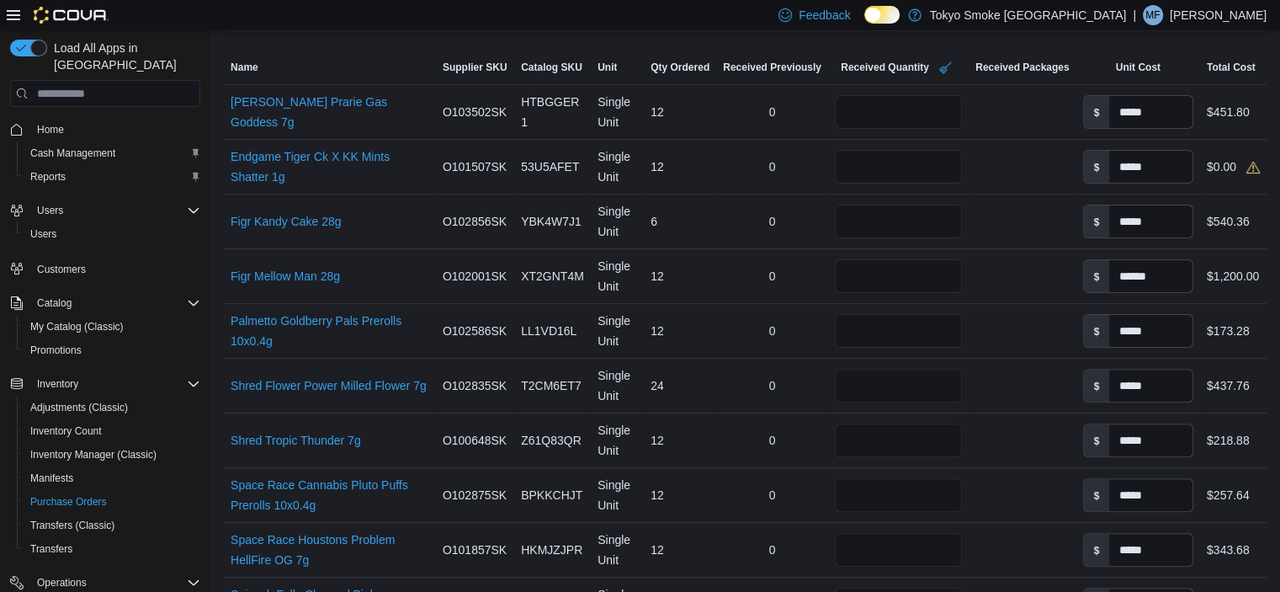
scroll to position [421, 0]
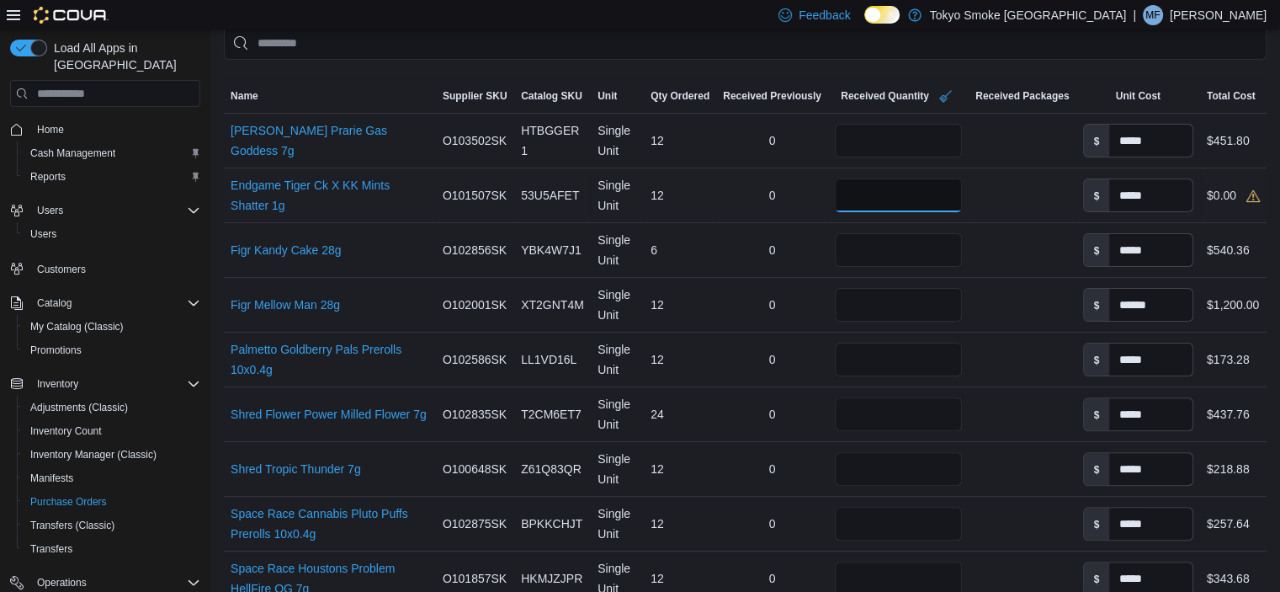
click at [884, 190] on input "number" at bounding box center [898, 195] width 127 height 34
type input "**"
click at [1038, 194] on div at bounding box center [1022, 195] width 107 height 13
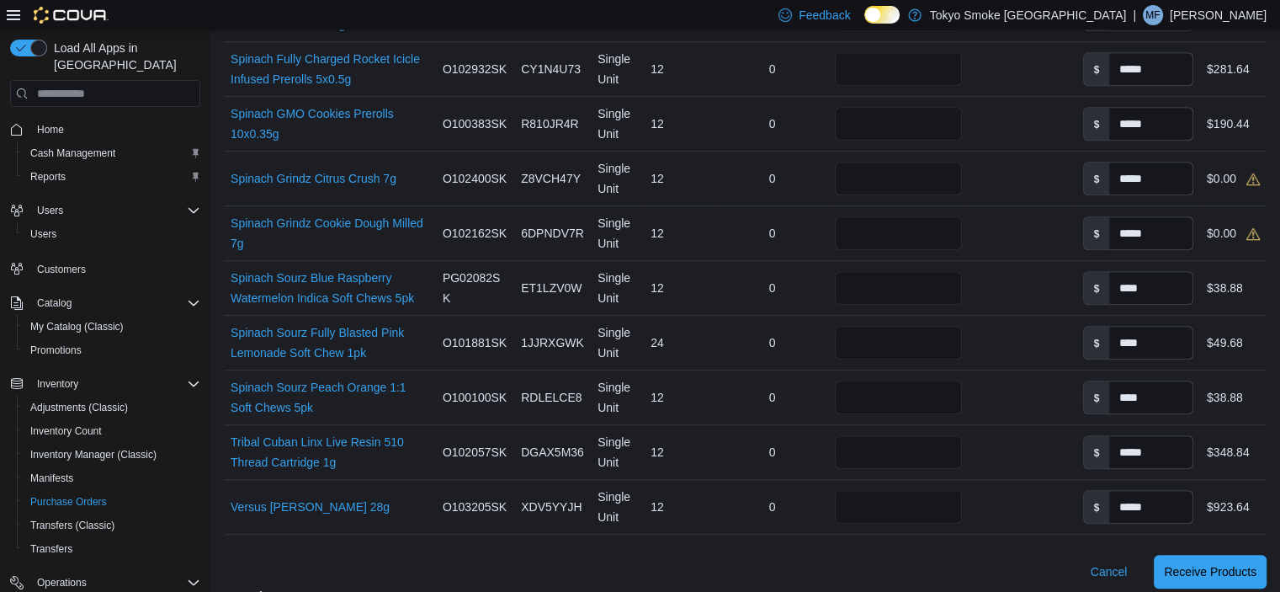
scroll to position [1178, 0]
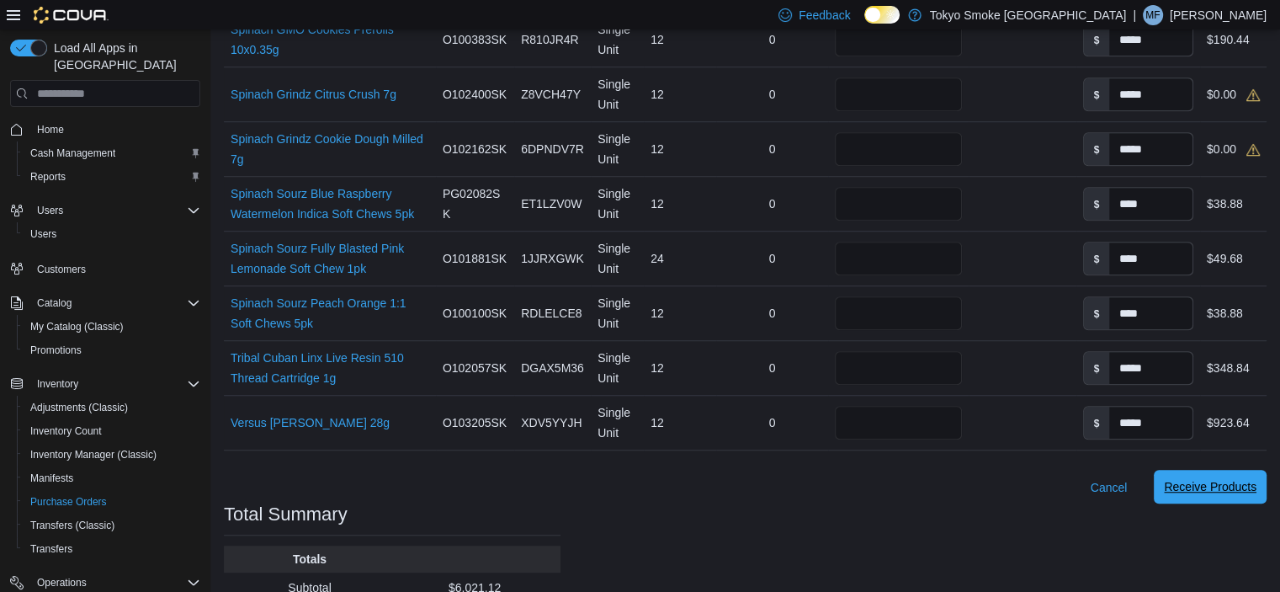
click at [1195, 484] on span "Receive Products" at bounding box center [1210, 486] width 93 height 17
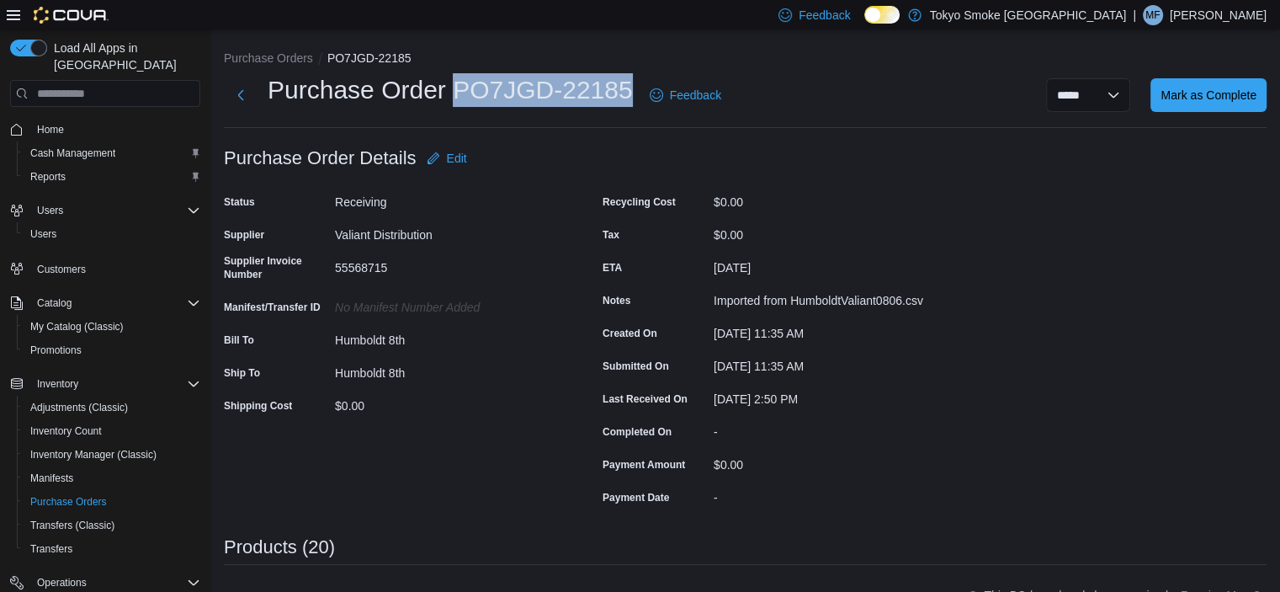
drag, startPoint x: 629, startPoint y: 79, endPoint x: 454, endPoint y: 86, distance: 175.2
click at [453, 88] on h1 "Purchase Order PO7JGD-22185" at bounding box center [450, 90] width 365 height 34
copy h1 "PO7JGD-22185"
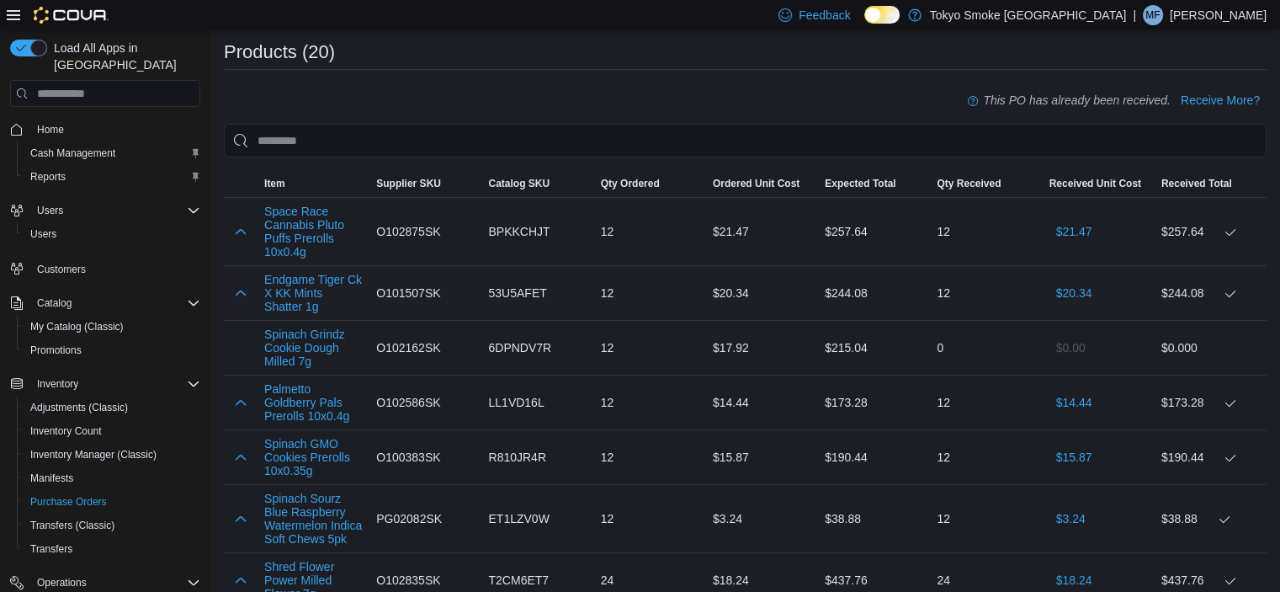
scroll to position [505, 0]
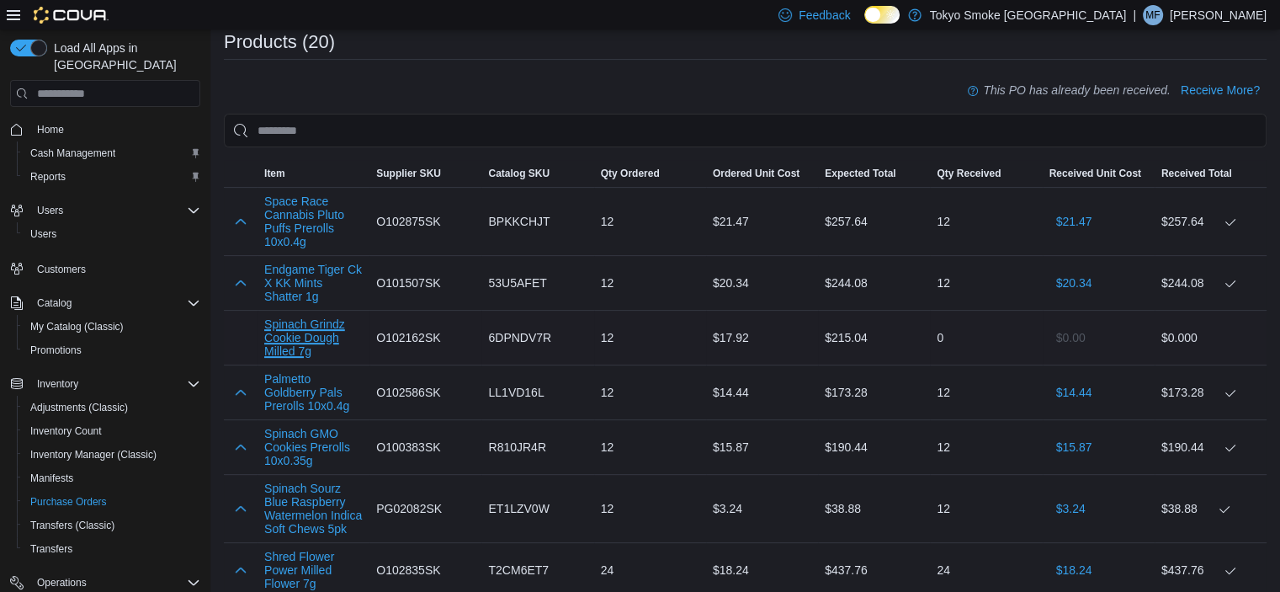
click at [323, 344] on button "Spinach Grindz Cookie Dough Milled 7g" at bounding box center [313, 337] width 98 height 40
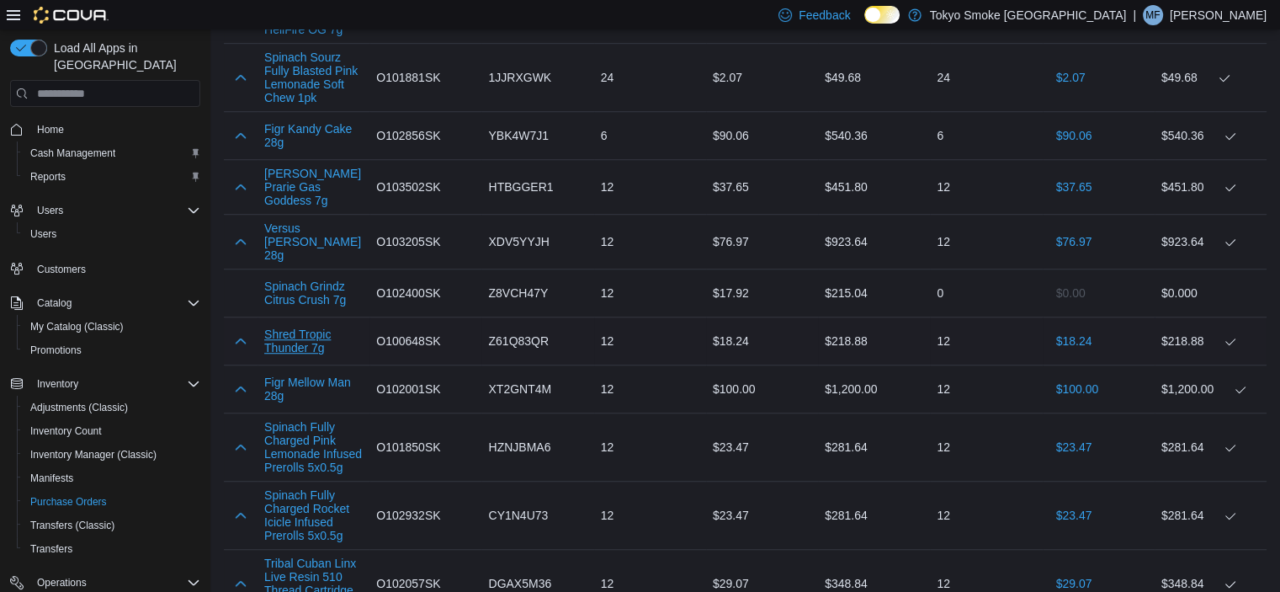
scroll to position [1178, 0]
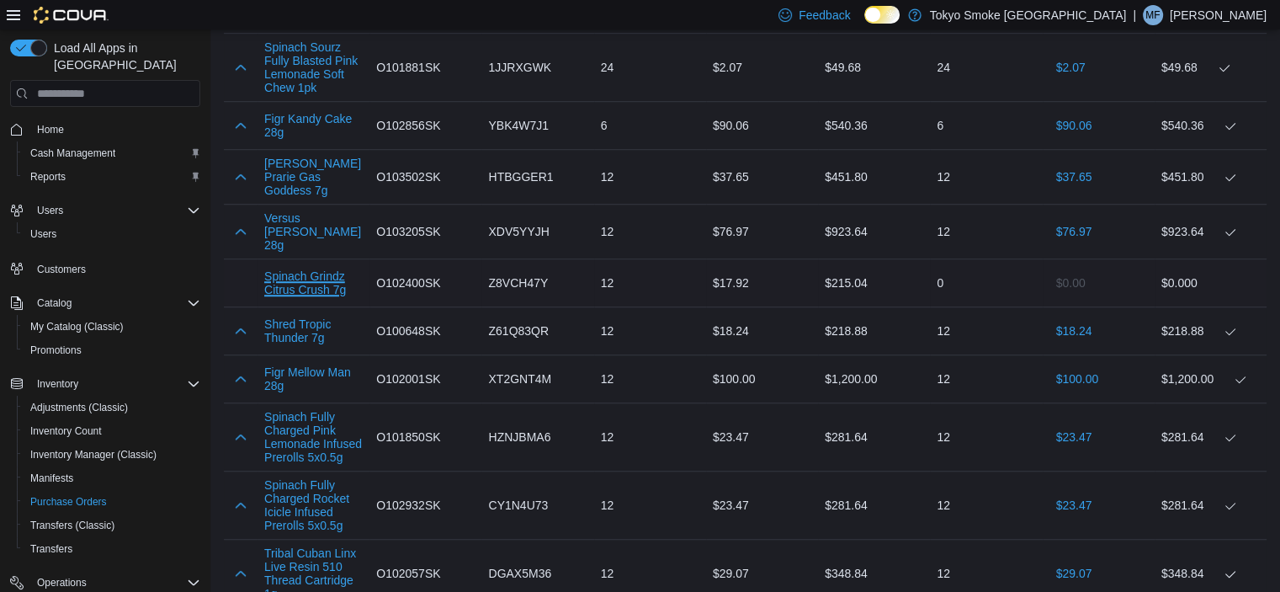
click at [307, 295] on button "Spinach Grindz Citrus Crush 7g" at bounding box center [313, 282] width 98 height 27
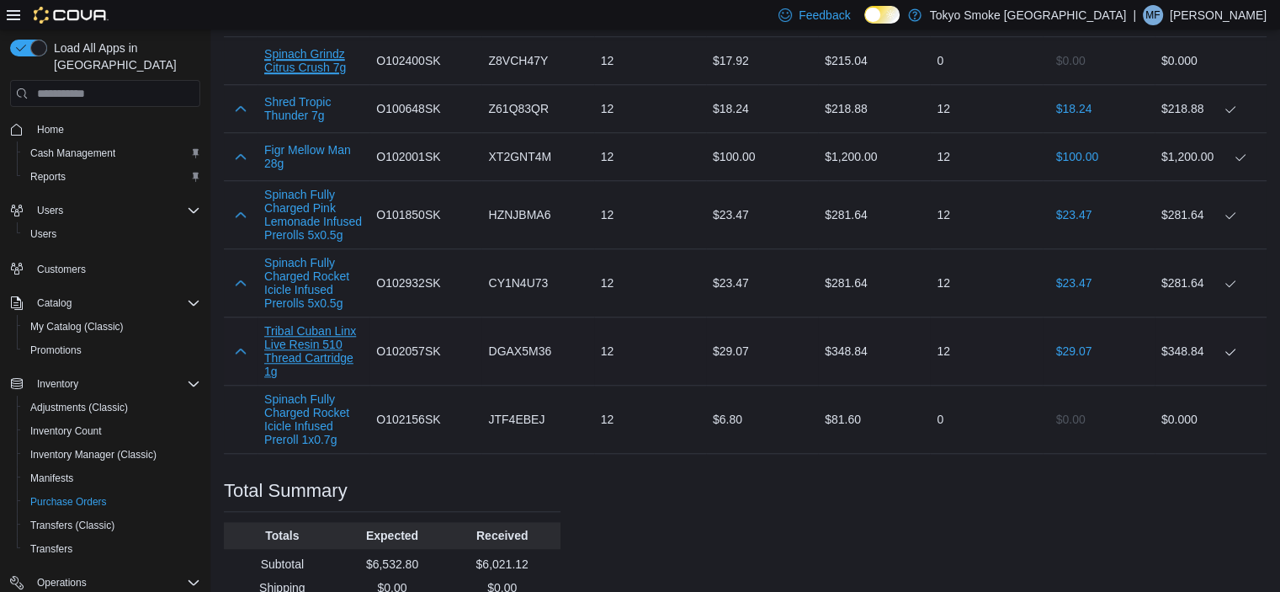
scroll to position [1431, 0]
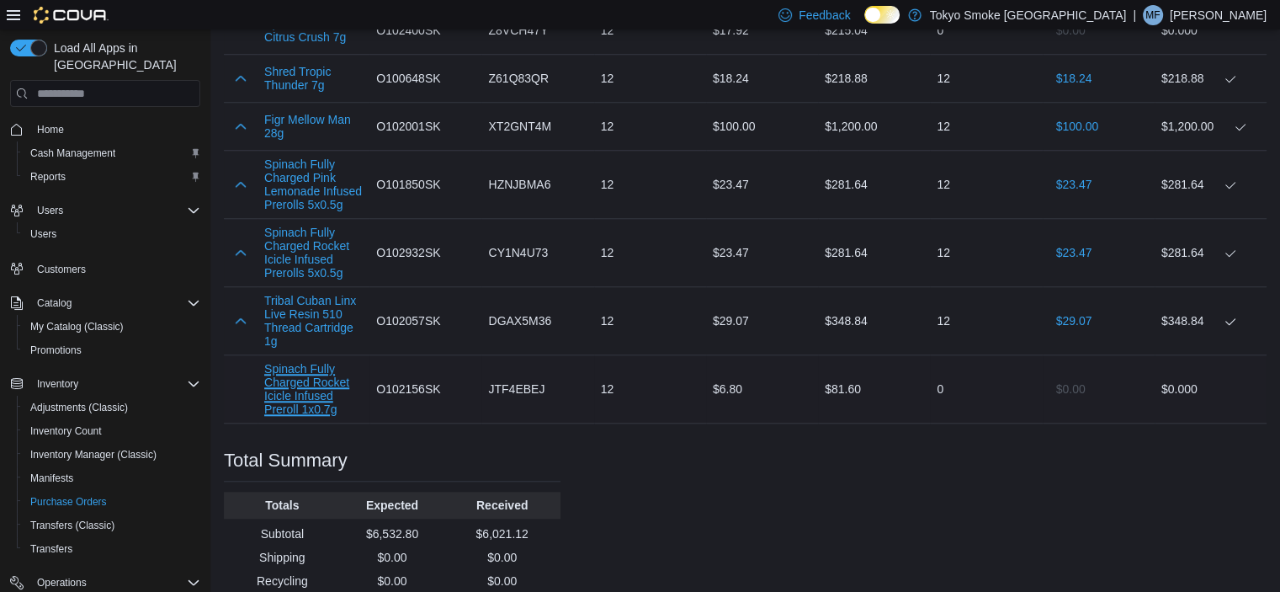
click at [313, 416] on button "Spinach Fully Charged Rocket Icicle Infused Preroll 1x0.7g" at bounding box center [313, 389] width 98 height 54
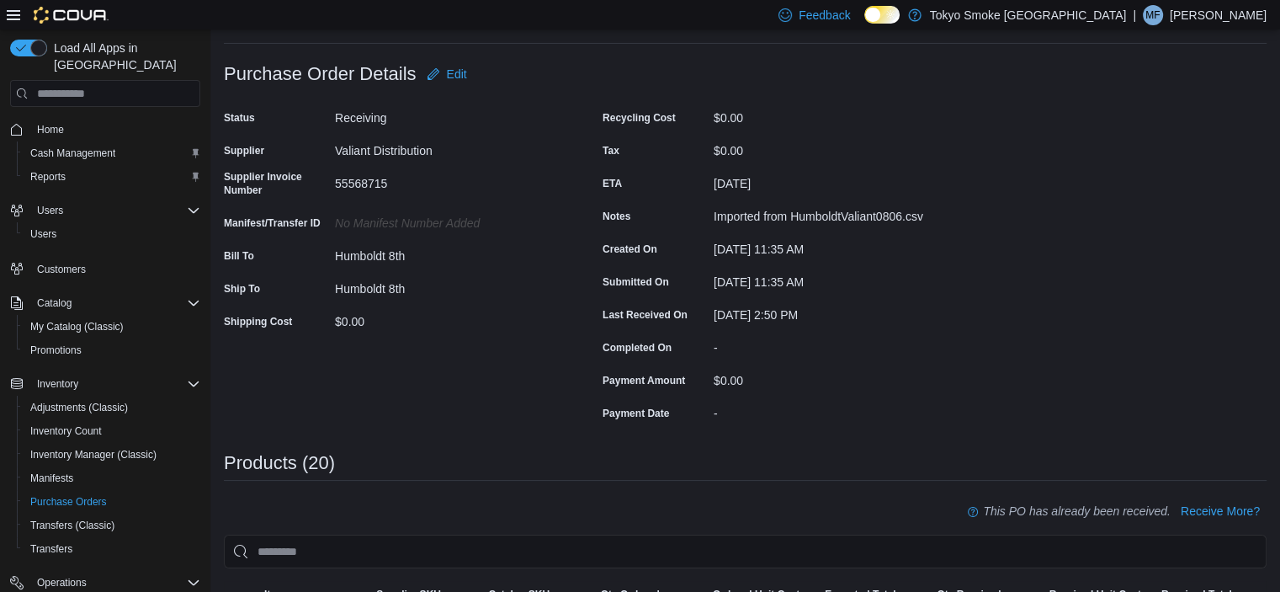
scroll to position [0, 0]
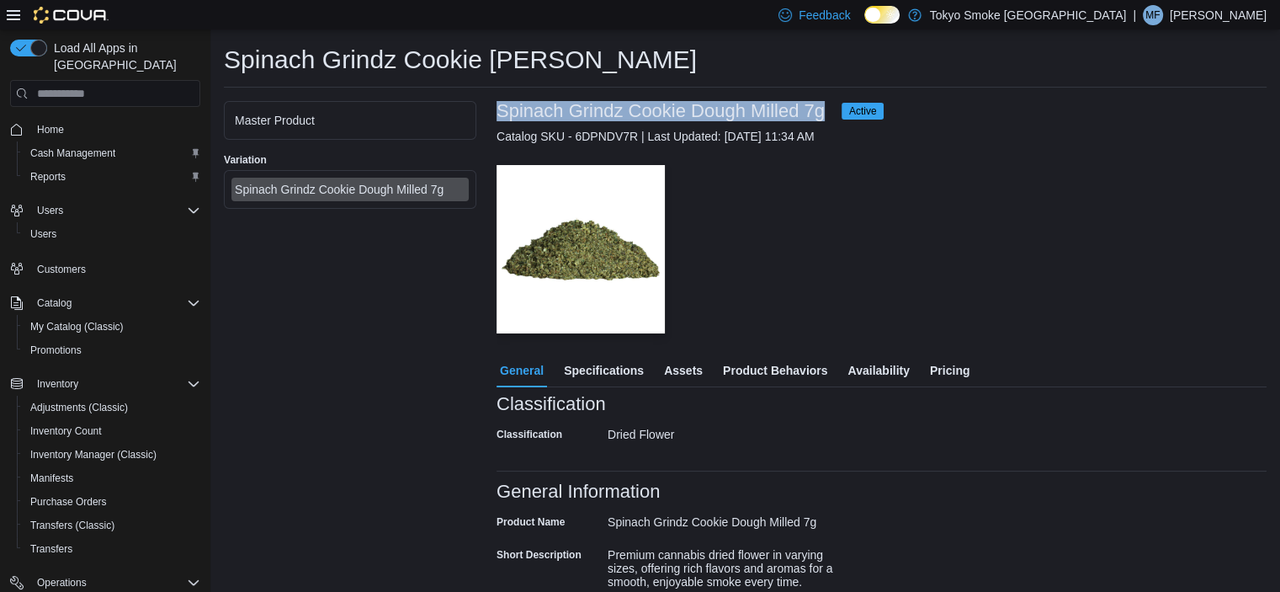
drag, startPoint x: 502, startPoint y: 108, endPoint x: 827, endPoint y: 110, distance: 325.7
click at [827, 110] on div "Spinach Grindz Cookie Dough Milled 7g Active" at bounding box center [690, 111] width 387 height 20
copy h3 "Spinach Grindz Cookie Dough Milled 7g"
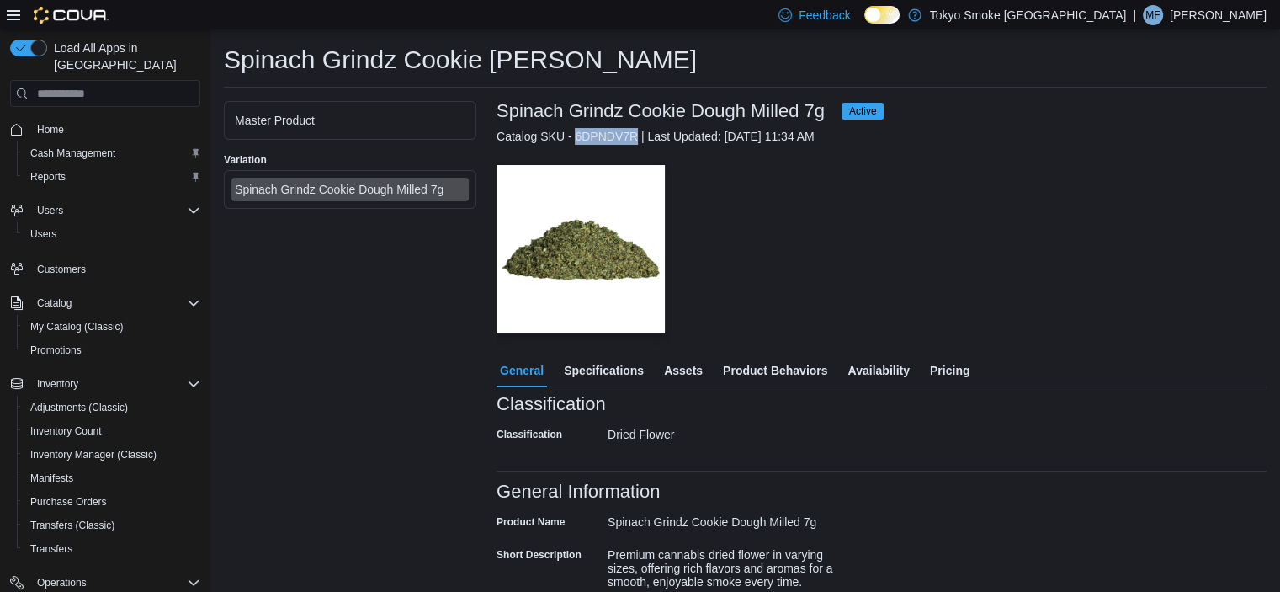
drag, startPoint x: 573, startPoint y: 131, endPoint x: 635, endPoint y: 134, distance: 61.5
click at [635, 134] on div "Catalog SKU - 6DPNDV7R | Last Updated: August 6, 2025 11:34 AM" at bounding box center [882, 136] width 770 height 17
copy div "6DPNDV7R"
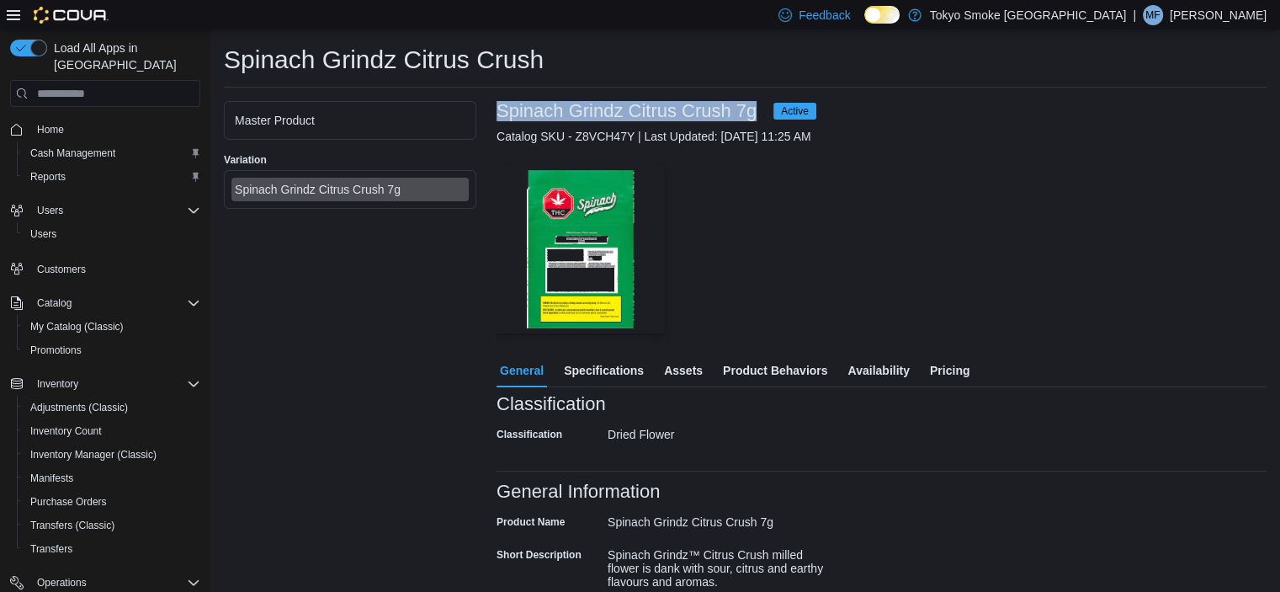
drag, startPoint x: 497, startPoint y: 106, endPoint x: 754, endPoint y: 102, distance: 256.7
click at [754, 102] on h3 "Spinach Grindz Citrus Crush 7g" at bounding box center [627, 111] width 260 height 20
copy h3 "Spinach Grindz Citrus Crush 7g"
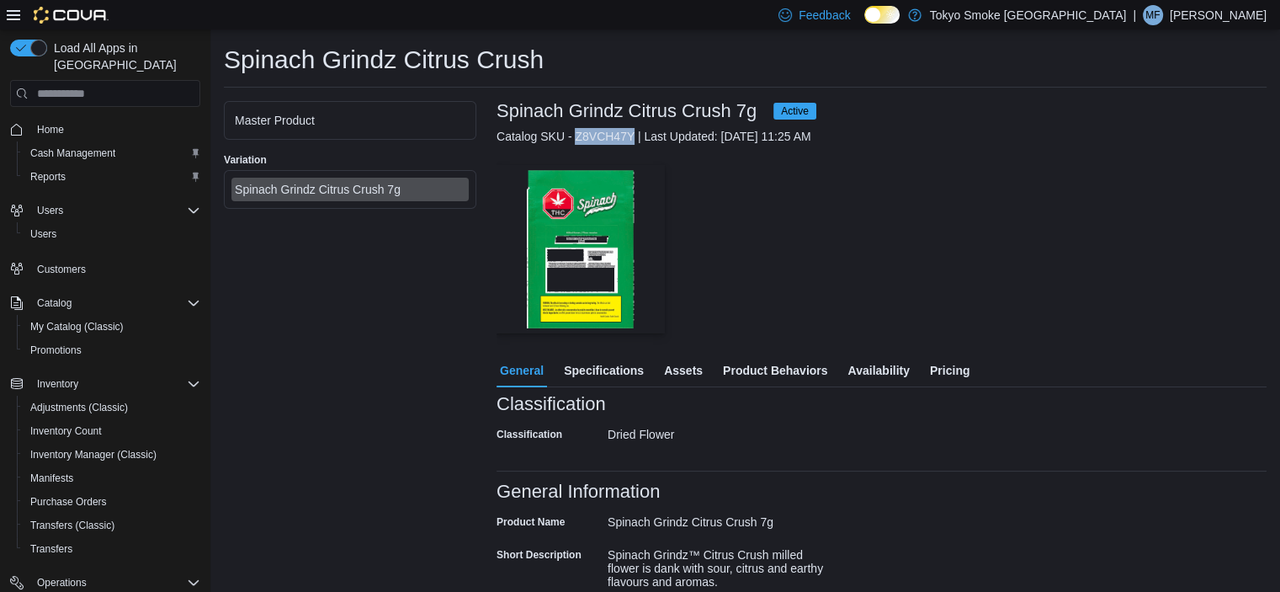
drag, startPoint x: 575, startPoint y: 133, endPoint x: 633, endPoint y: 135, distance: 58.1
click at [633, 135] on div "Catalog SKU - Z8VCH47Y | Last Updated: August 6, 2025 11:25 AM" at bounding box center [882, 136] width 770 height 17
copy div "Z8VCH47Y"
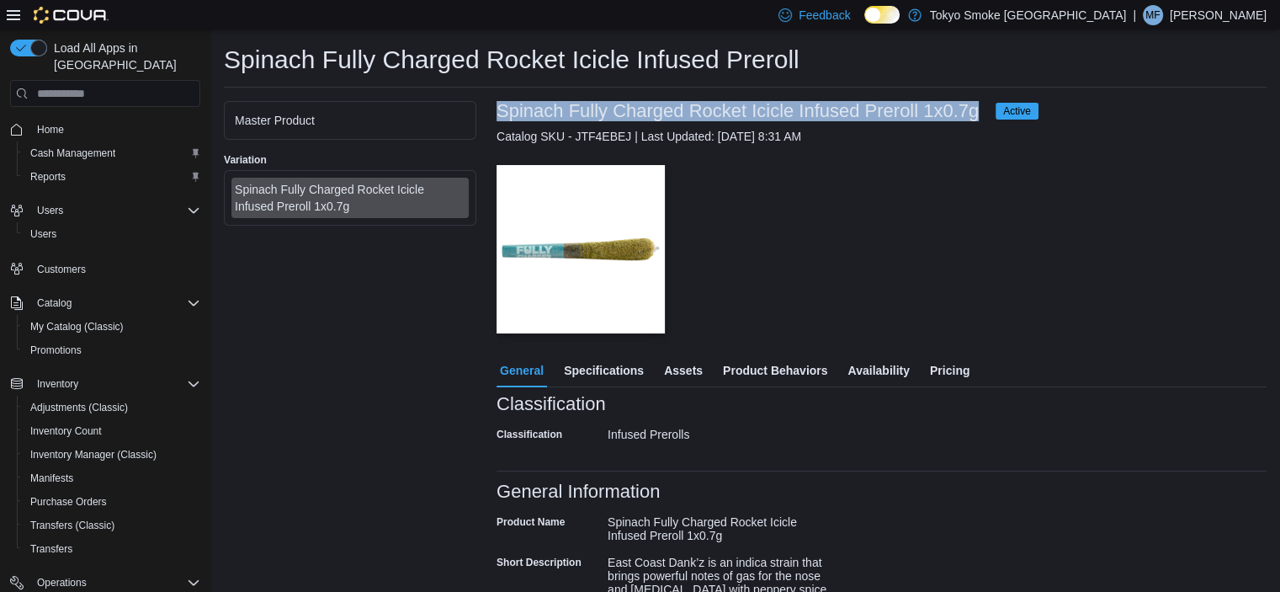
drag, startPoint x: 497, startPoint y: 107, endPoint x: 975, endPoint y: 109, distance: 478.0
click at [975, 109] on h3 "Spinach Fully Charged Rocket Icicle Infused Preroll 1x0.7g" at bounding box center [738, 111] width 482 height 20
copy h3 "Spinach Fully Charged Rocket Icicle Infused Preroll 1x0.7g"
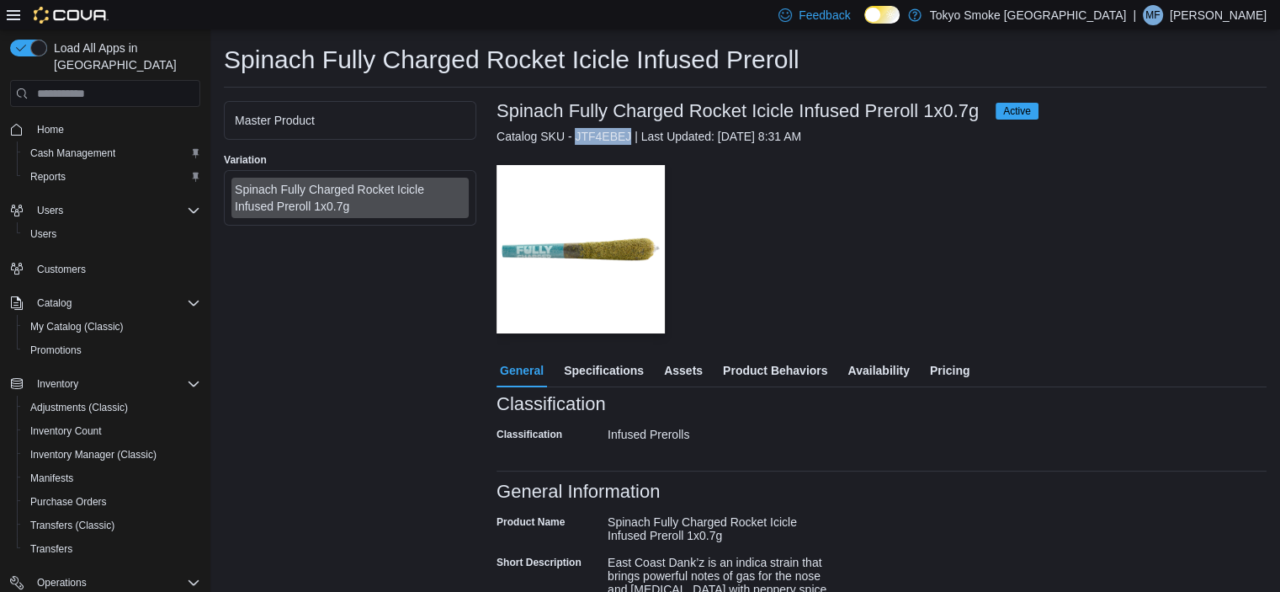
drag, startPoint x: 573, startPoint y: 133, endPoint x: 630, endPoint y: 130, distance: 57.3
click at [630, 130] on div "Catalog SKU - JTF4EBEJ | Last Updated: July 23, 2025 8:31 AM" at bounding box center [882, 136] width 770 height 17
copy div "JTF4EBEJ"
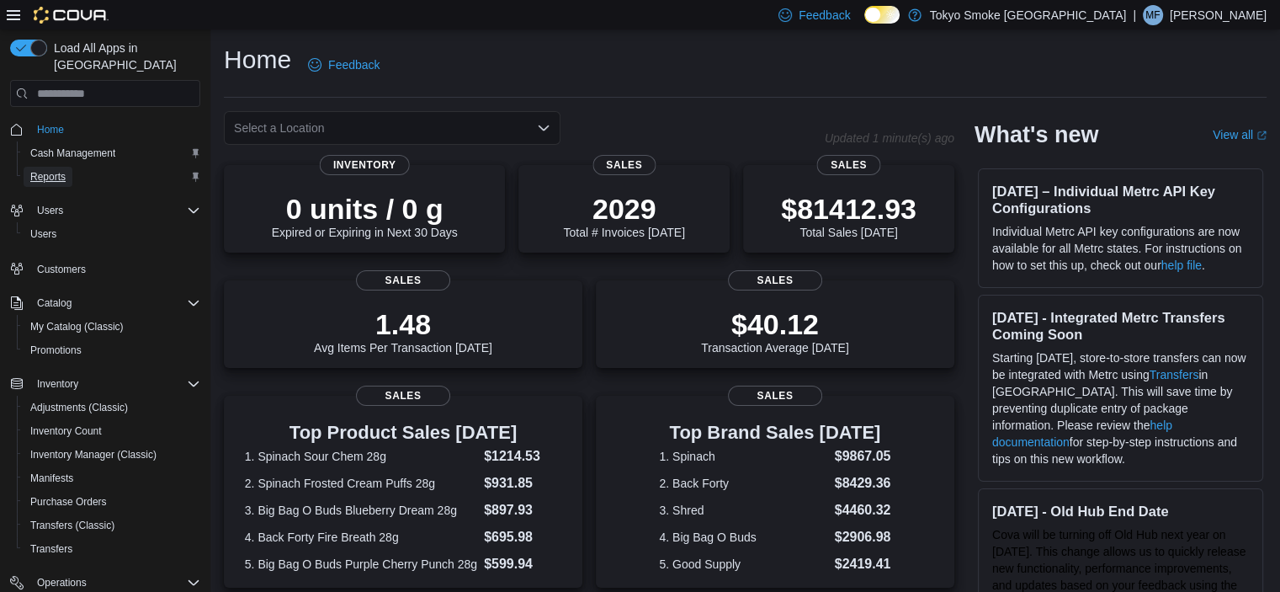
click at [49, 170] on span "Reports" at bounding box center [47, 176] width 35 height 13
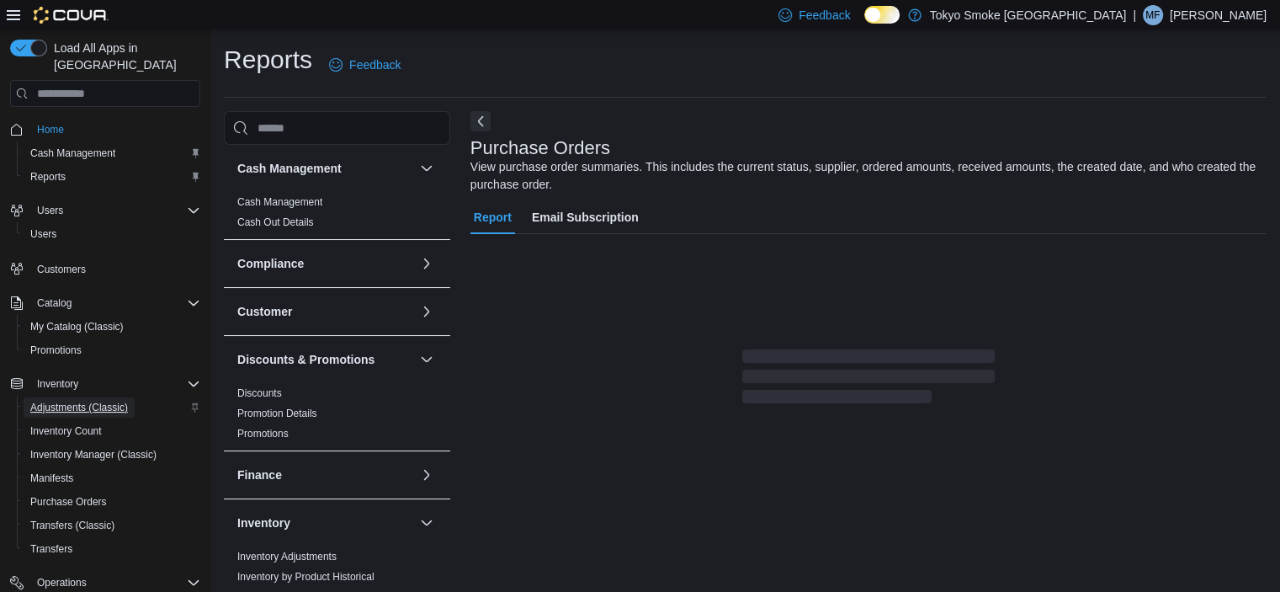
click at [66, 401] on span "Adjustments (Classic)" at bounding box center [79, 407] width 98 height 13
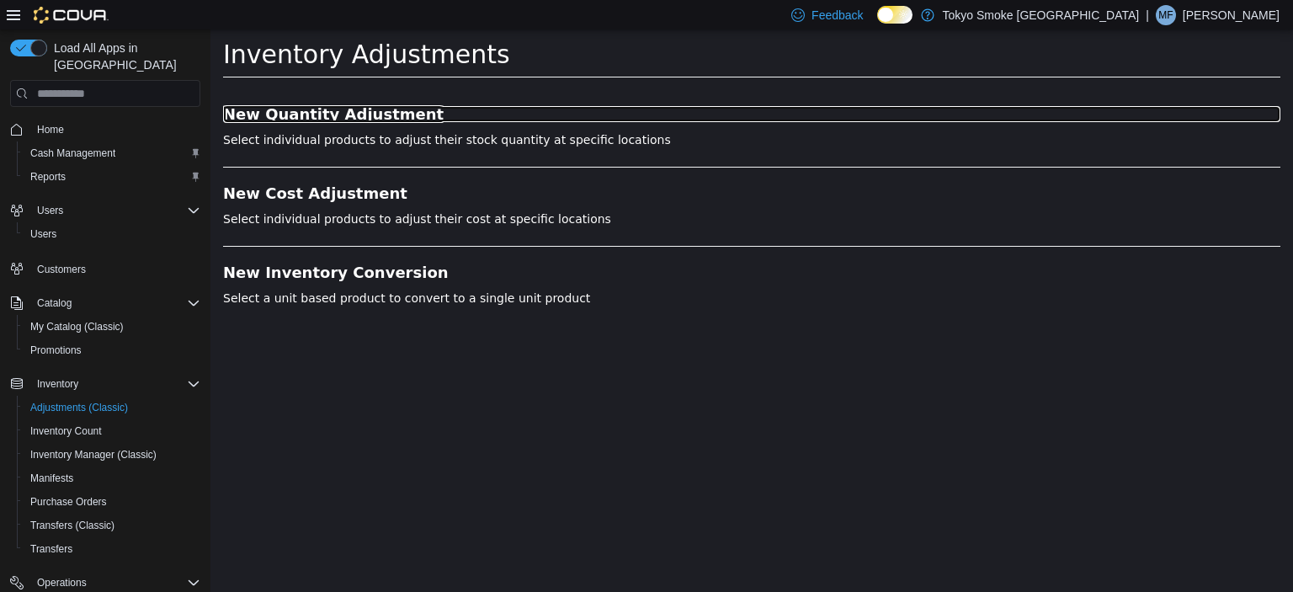
click at [340, 119] on h3 "New Quantity Adjustment" at bounding box center [751, 114] width 1057 height 17
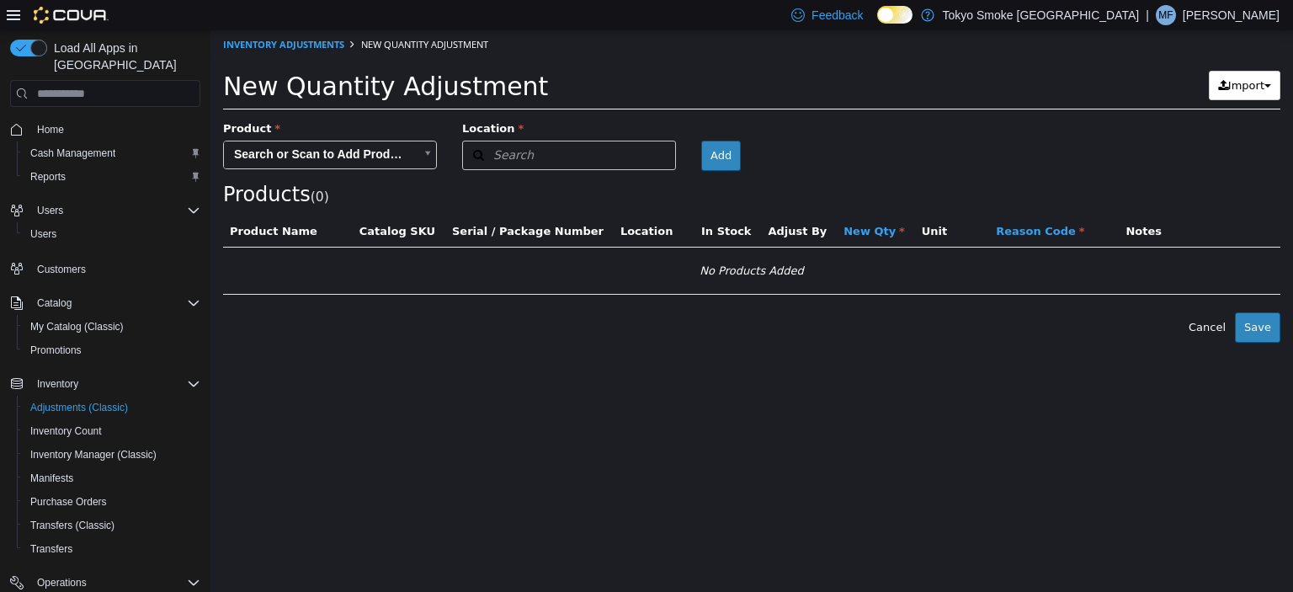
click at [380, 157] on body "× Inventory Adjustments New Quantity Adjustment New Quantity Adjustment Import …" at bounding box center [751, 185] width 1082 height 313
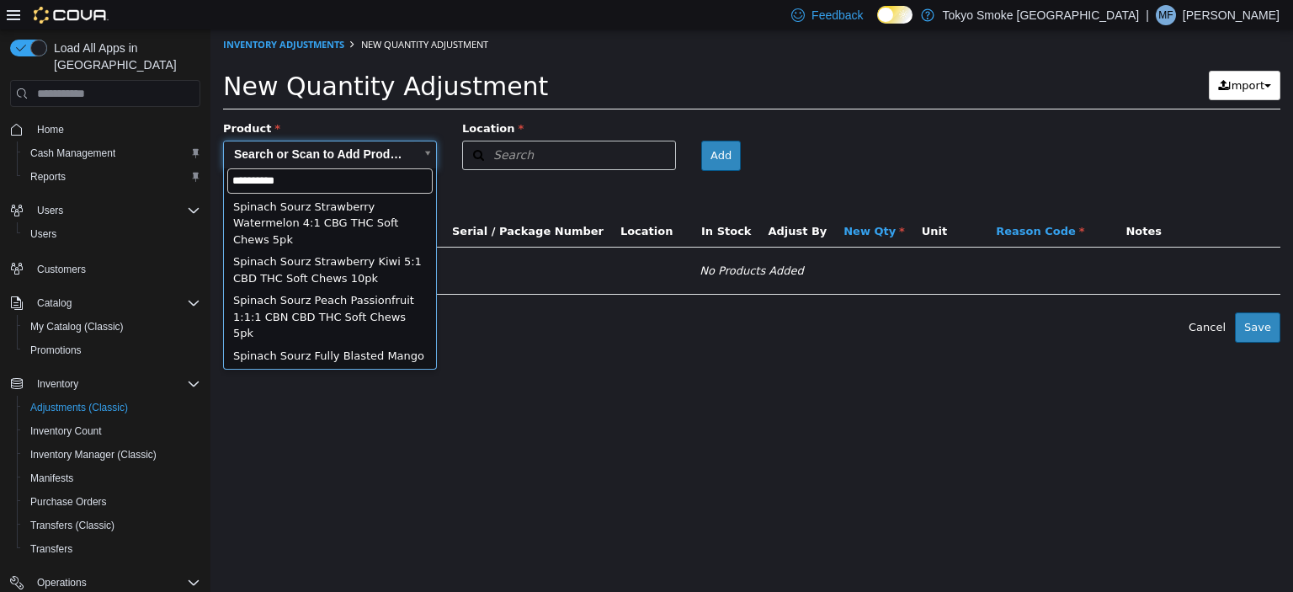
scroll to position [655, 0]
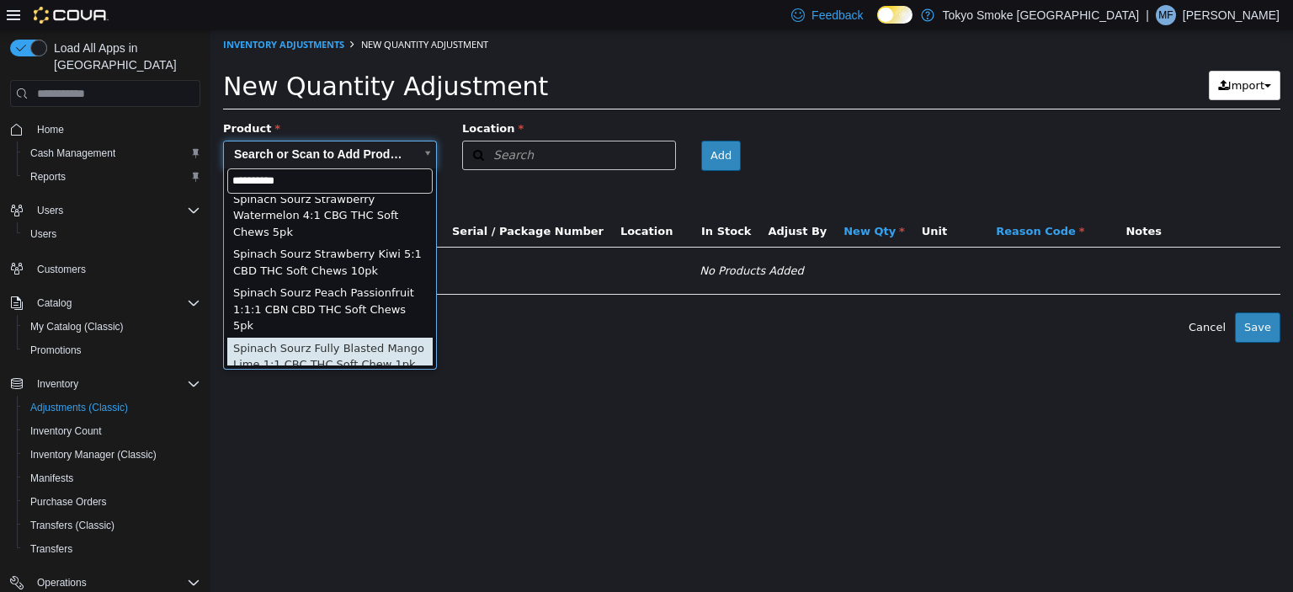
type input "**********"
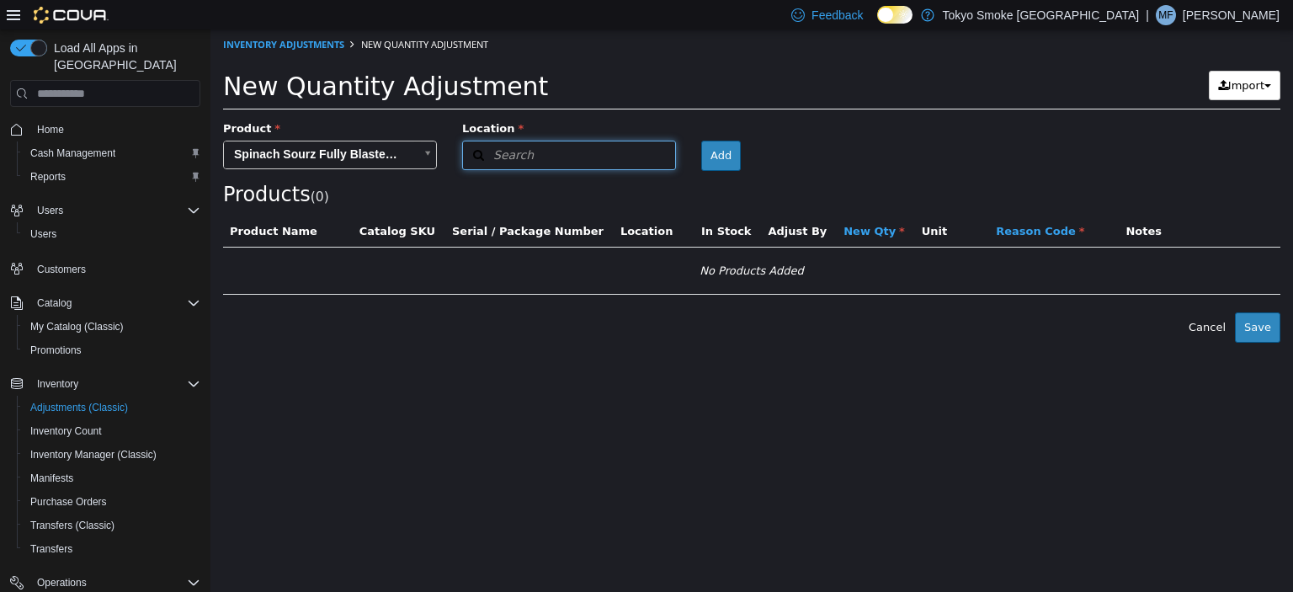
click at [566, 163] on button "Search" at bounding box center [569, 155] width 214 height 29
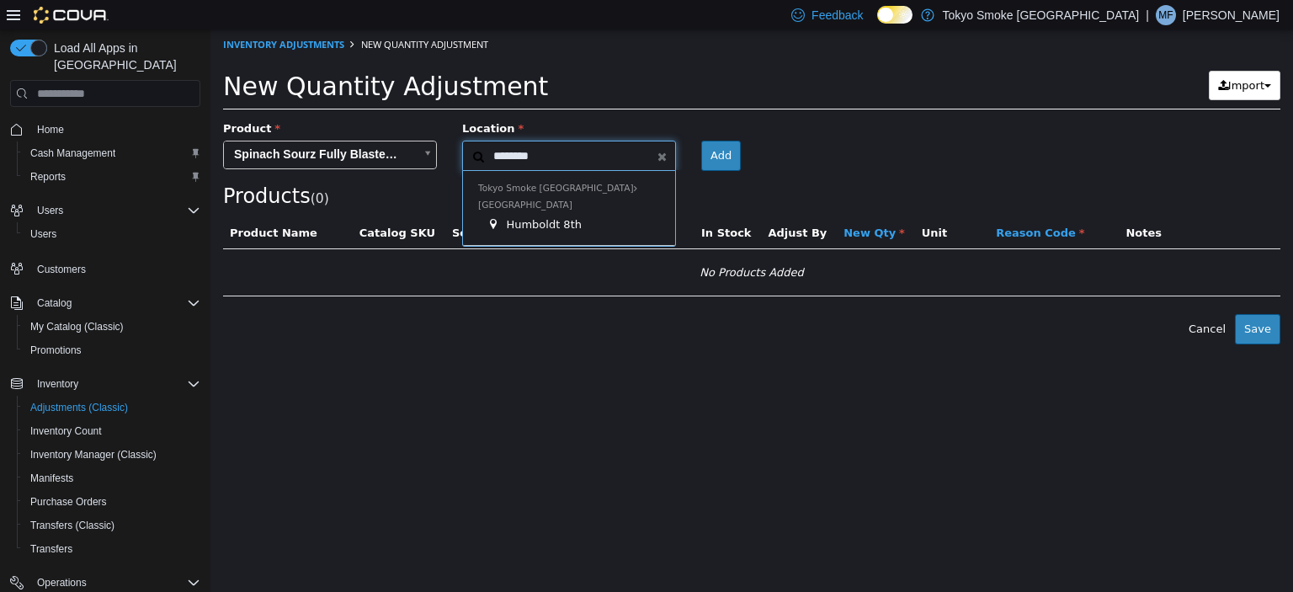
type input "********"
click at [559, 218] on span "Humboldt 8th" at bounding box center [544, 224] width 76 height 13
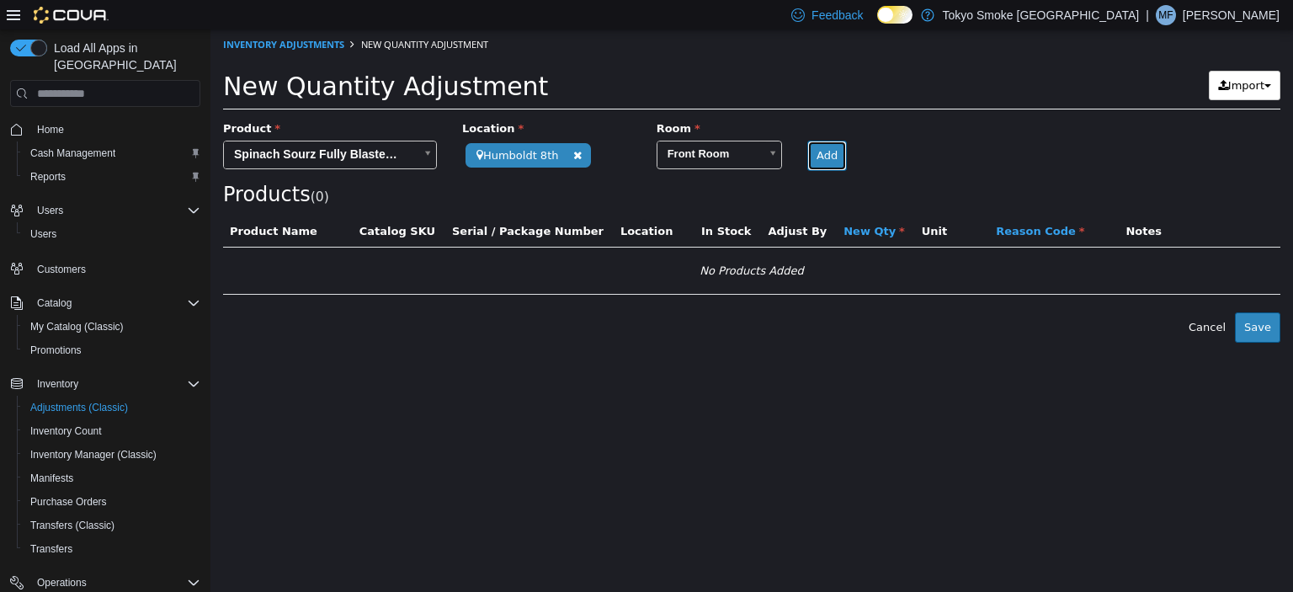
click at [830, 151] on button "Add" at bounding box center [827, 156] width 40 height 30
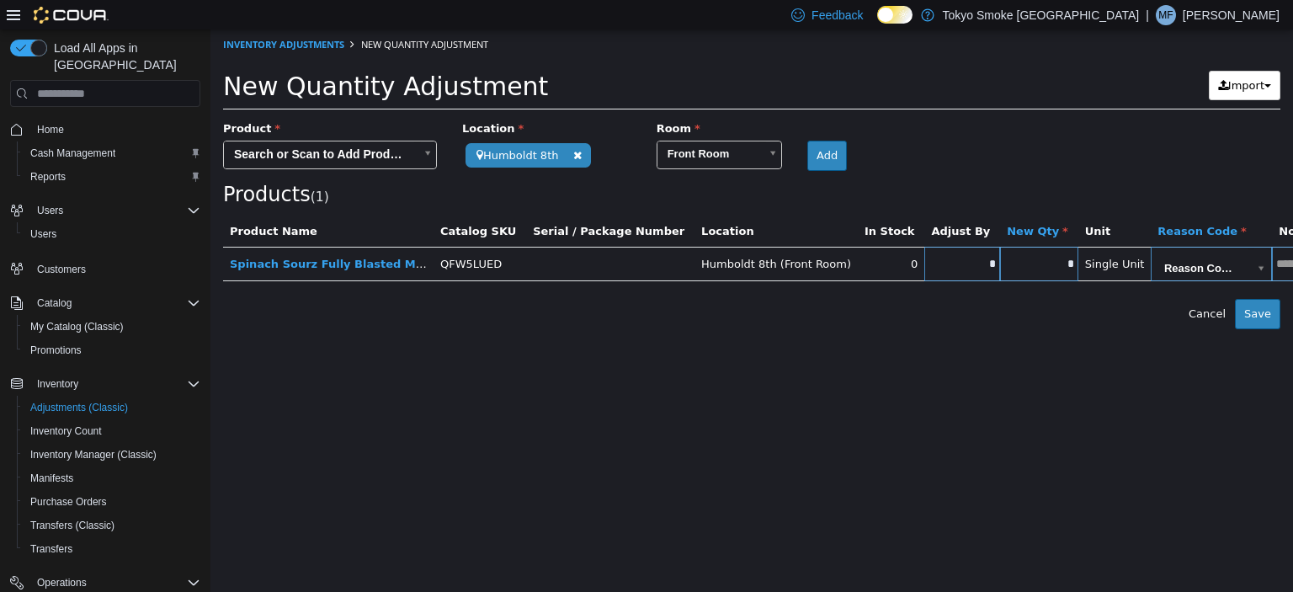
click at [924, 260] on input "*" at bounding box center [962, 264] width 76 height 13
type input "*"
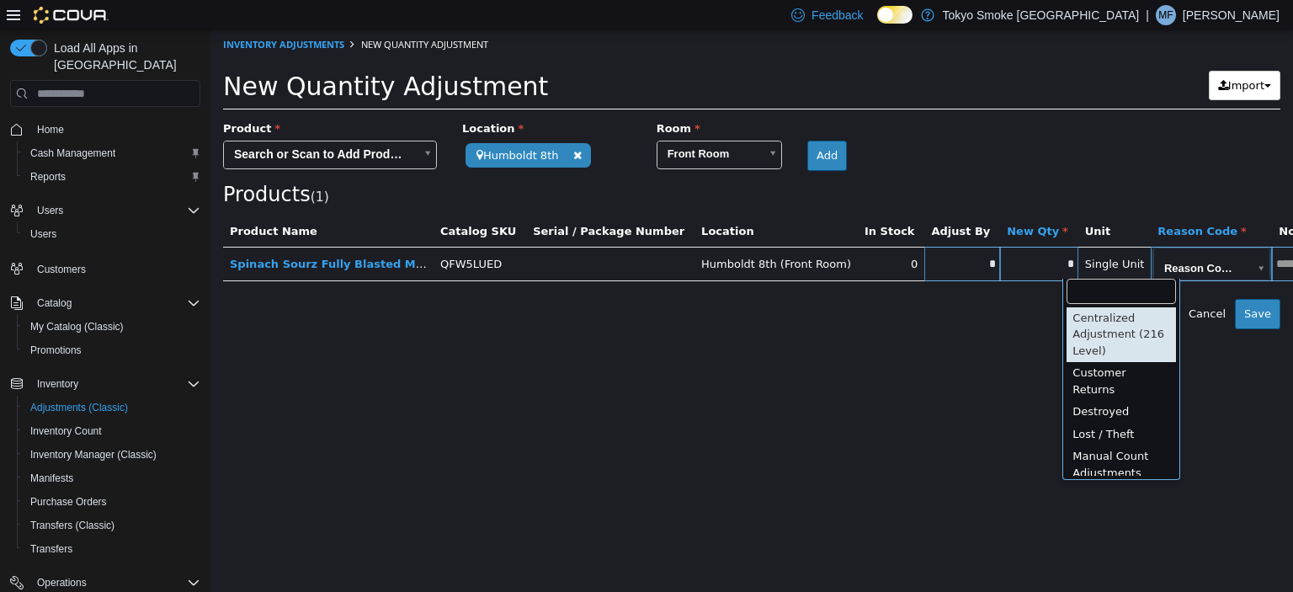
click at [1126, 264] on body "**********" at bounding box center [751, 179] width 1082 height 300
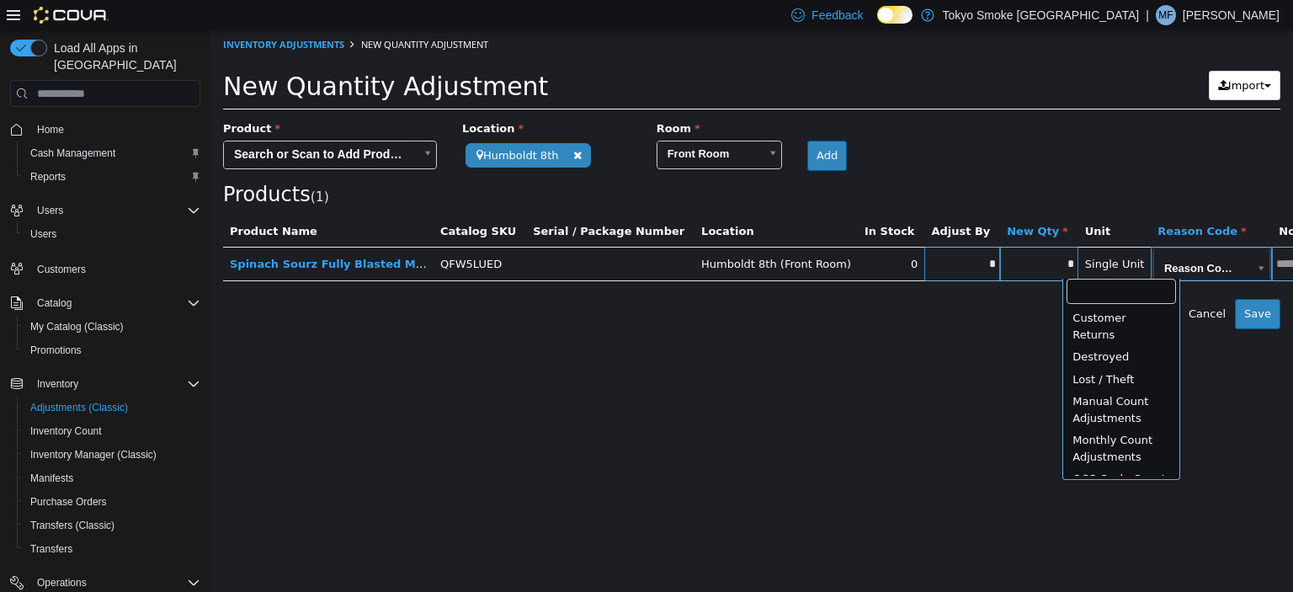
scroll to position [84, 0]
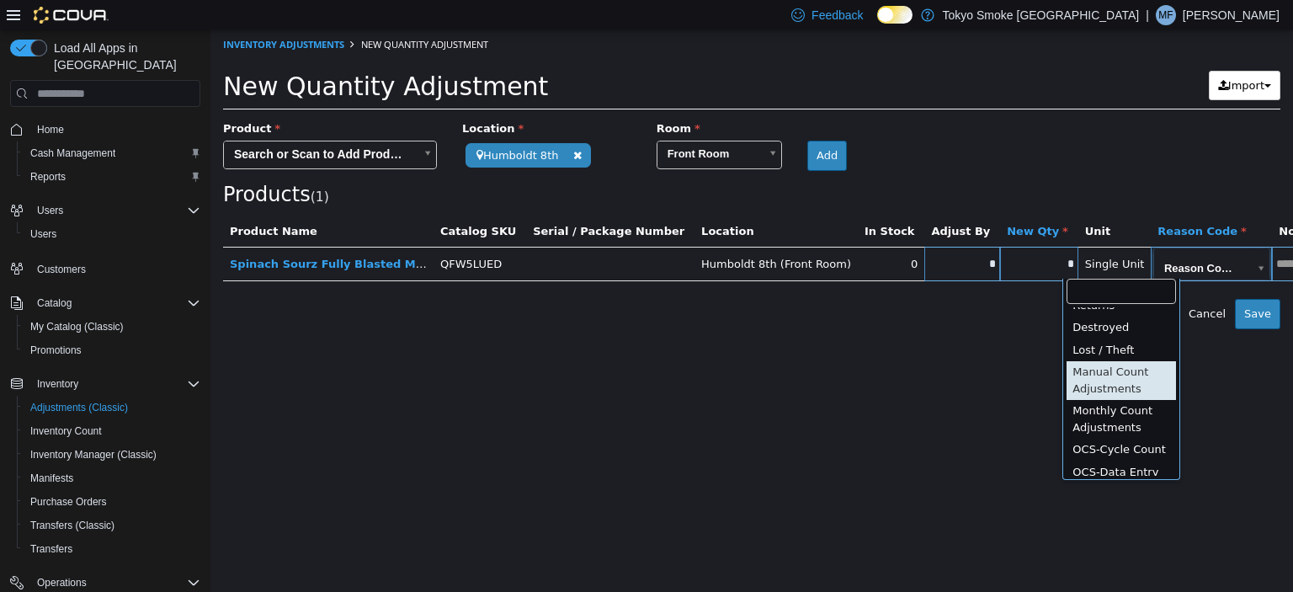
type input "**********"
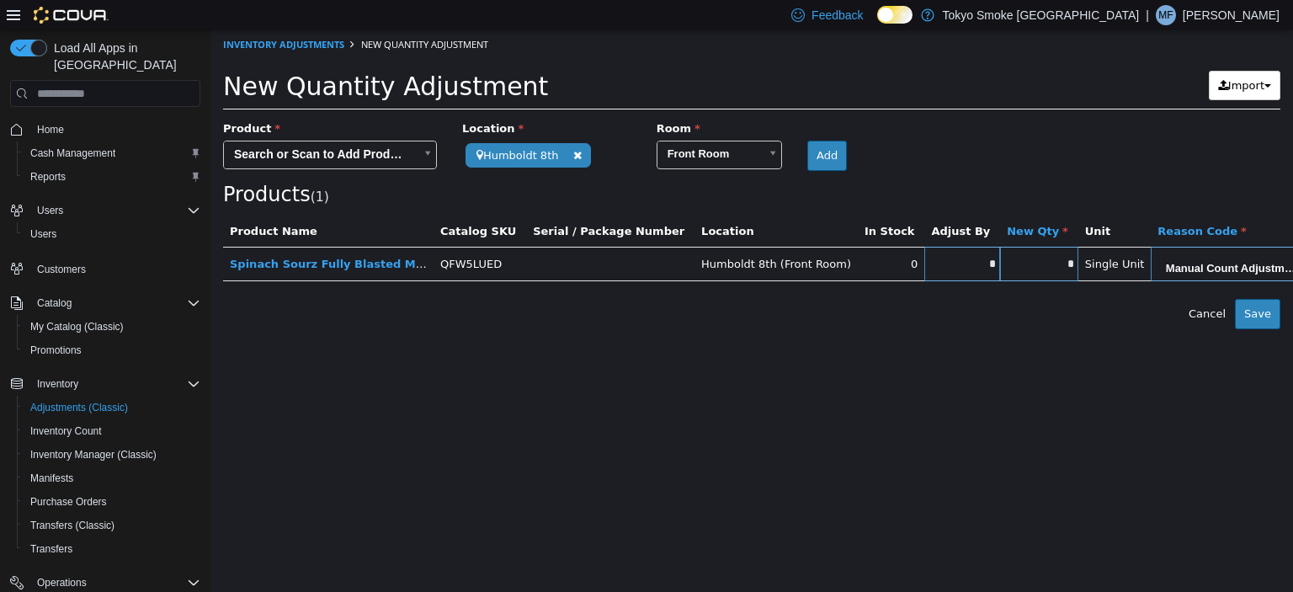
type input "*******"
click at [1000, 329] on html "**********" at bounding box center [751, 179] width 1082 height 300
click at [1260, 317] on button "Save" at bounding box center [1257, 314] width 45 height 30
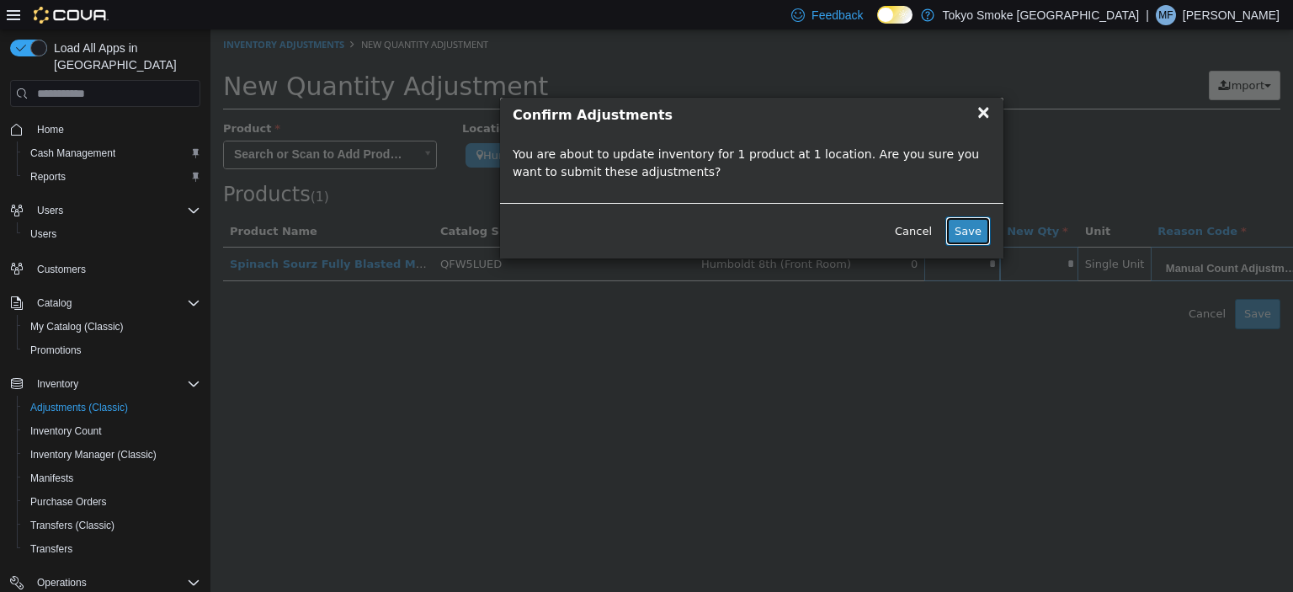
click at [980, 230] on button "Save" at bounding box center [967, 231] width 45 height 30
